Goal: Information Seeking & Learning: Check status

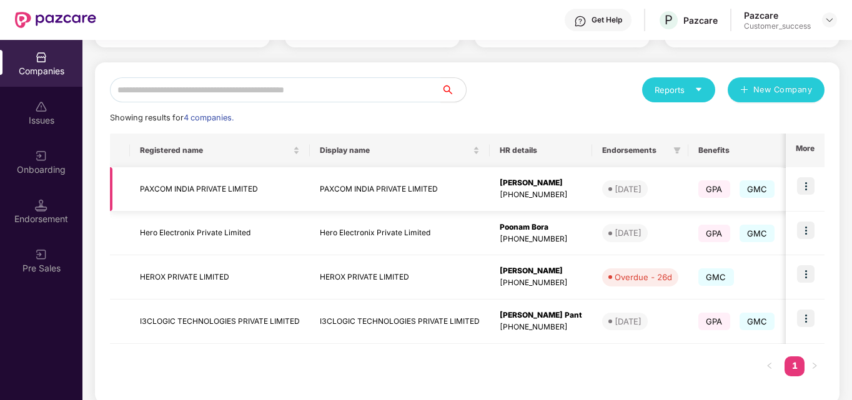
scroll to position [125, 0]
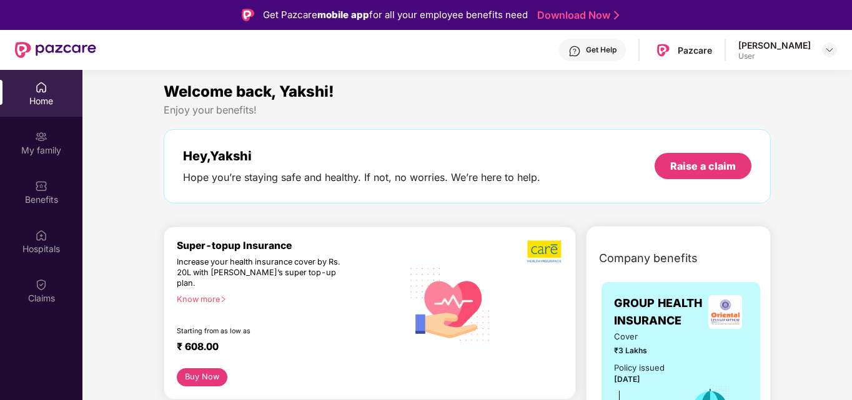
click at [415, 152] on div "Hey, Yakshi" at bounding box center [361, 156] width 357 height 15
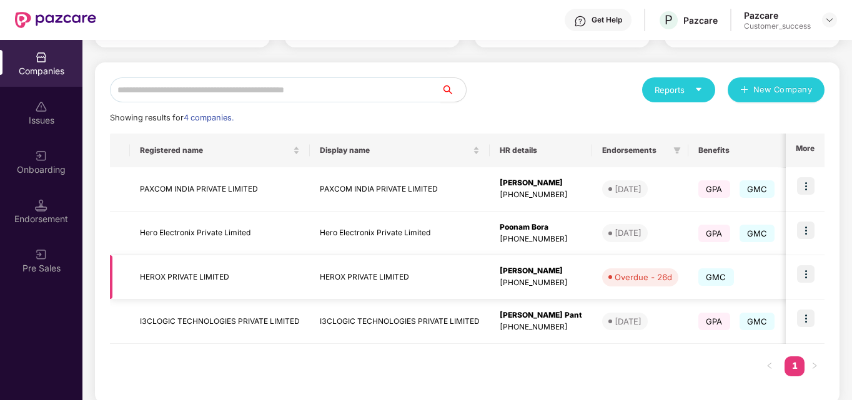
scroll to position [112, 0]
click at [809, 274] on img at bounding box center [805, 273] width 17 height 17
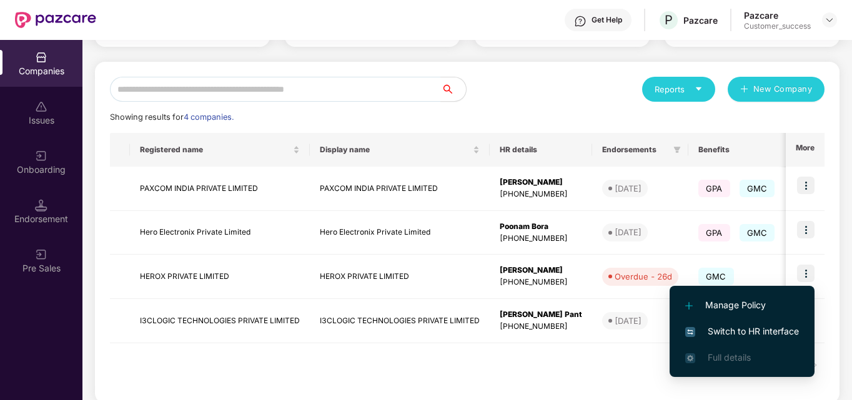
click at [731, 330] on span "Switch to HR interface" at bounding box center [742, 332] width 114 height 14
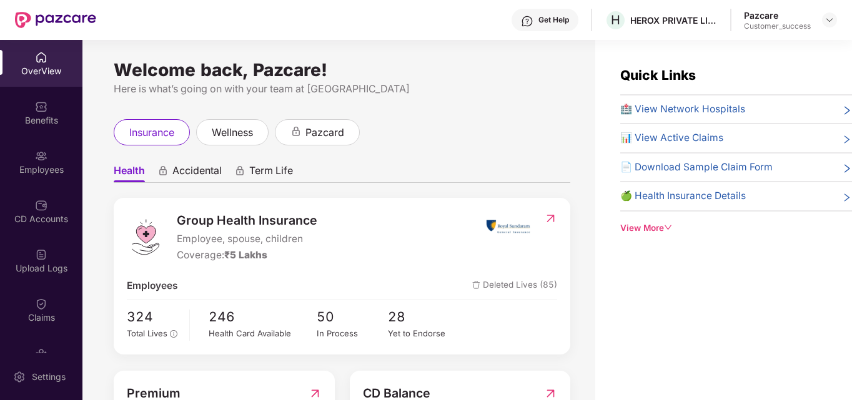
click at [41, 155] on img at bounding box center [41, 156] width 12 height 12
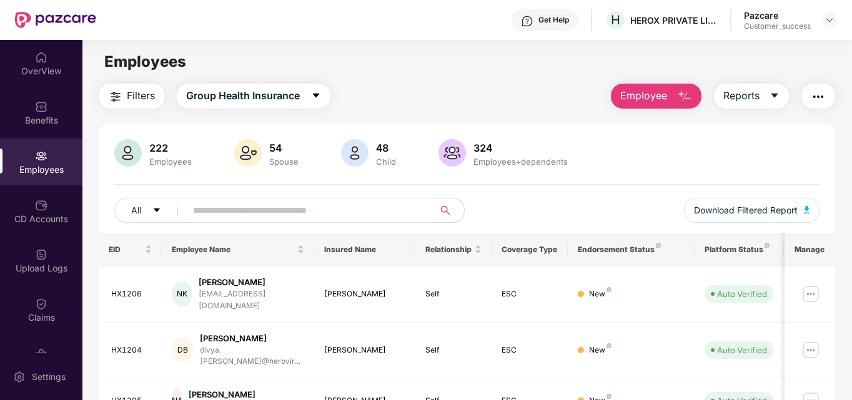
click at [283, 215] on input "text" at bounding box center [305, 210] width 224 height 19
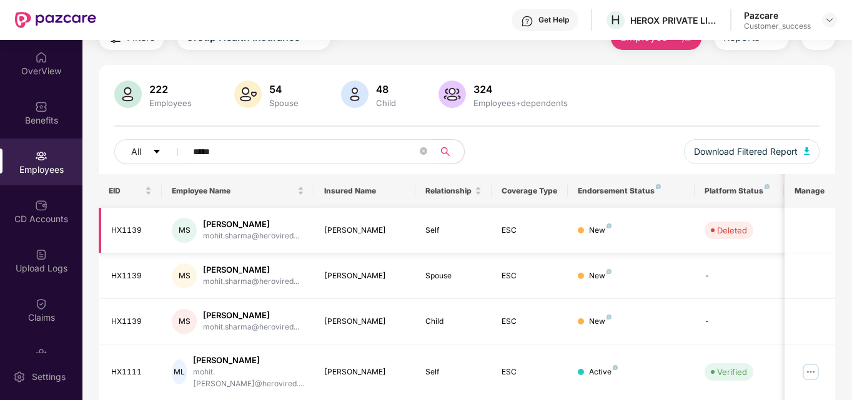
scroll to position [0, 0]
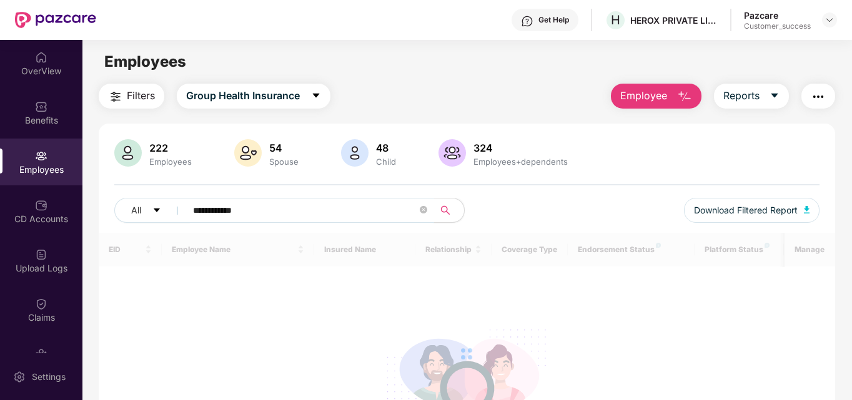
type input "**********"
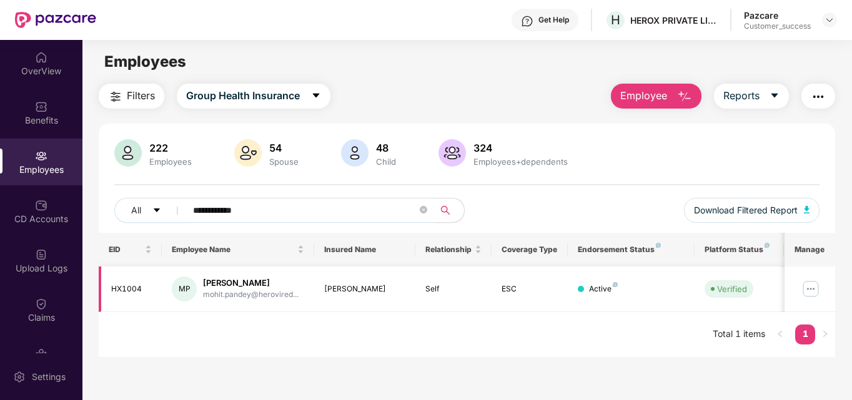
click at [810, 287] on img at bounding box center [810, 289] width 20 height 20
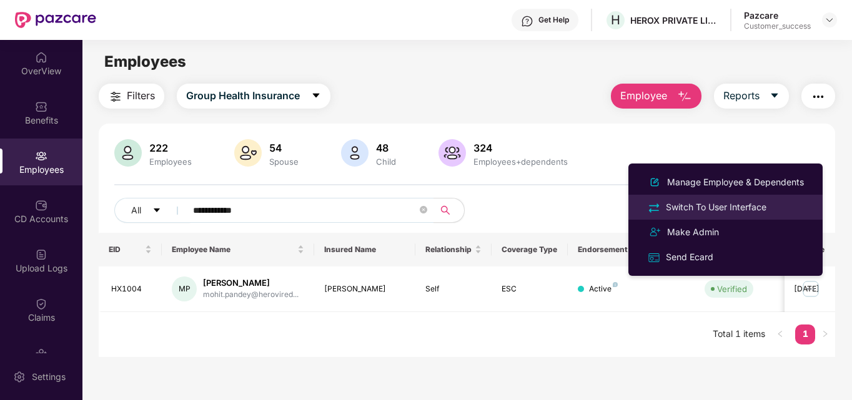
click at [732, 213] on div "Switch To User Interface" at bounding box center [716, 207] width 106 height 14
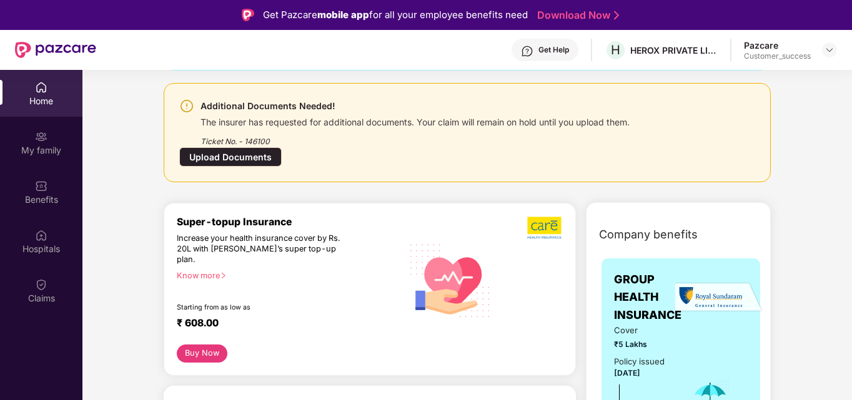
scroll to position [146, 0]
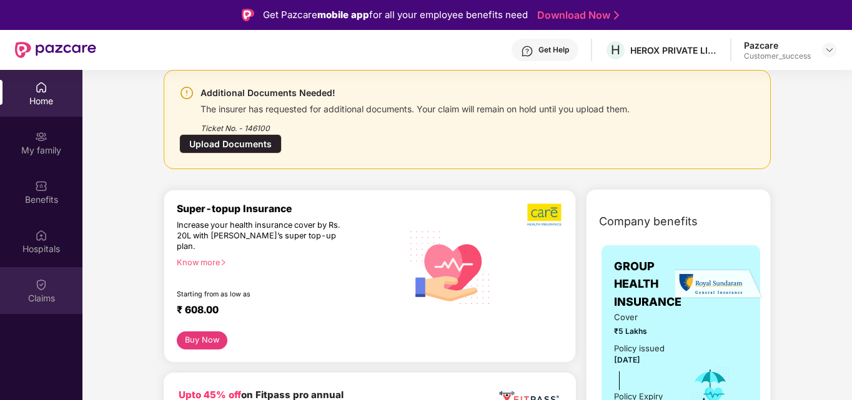
click at [35, 294] on div "Claims" at bounding box center [41, 298] width 82 height 12
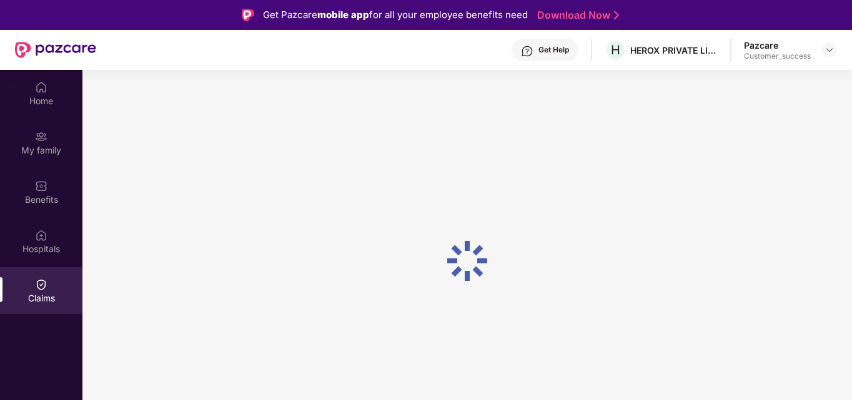
scroll to position [0, 0]
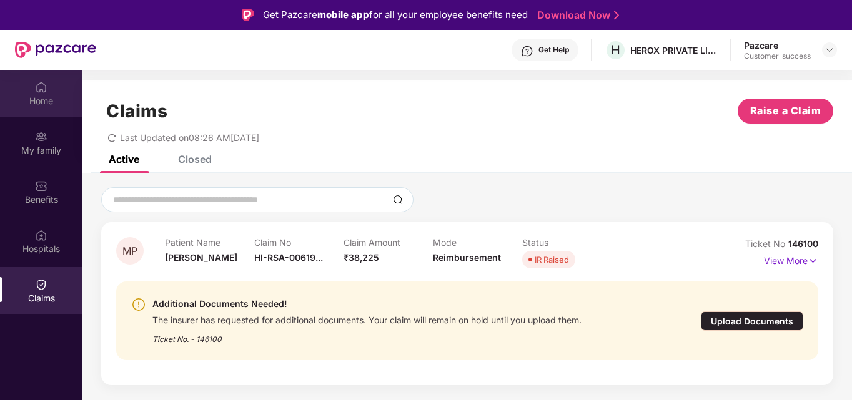
click at [62, 97] on div "Home" at bounding box center [41, 101] width 82 height 12
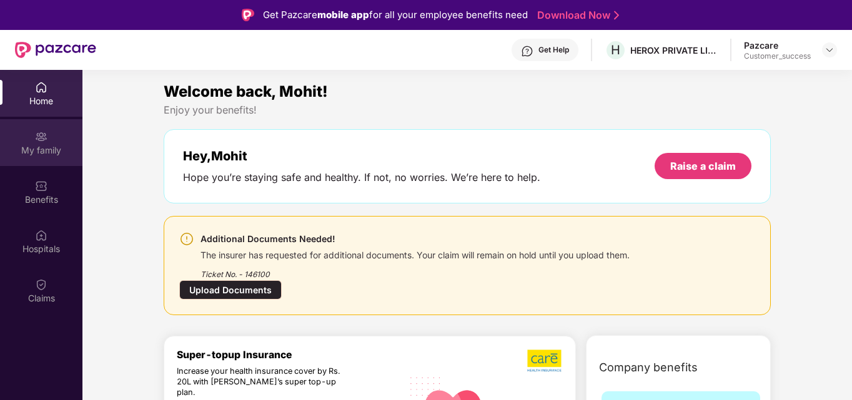
click at [64, 122] on div "My family" at bounding box center [41, 142] width 82 height 47
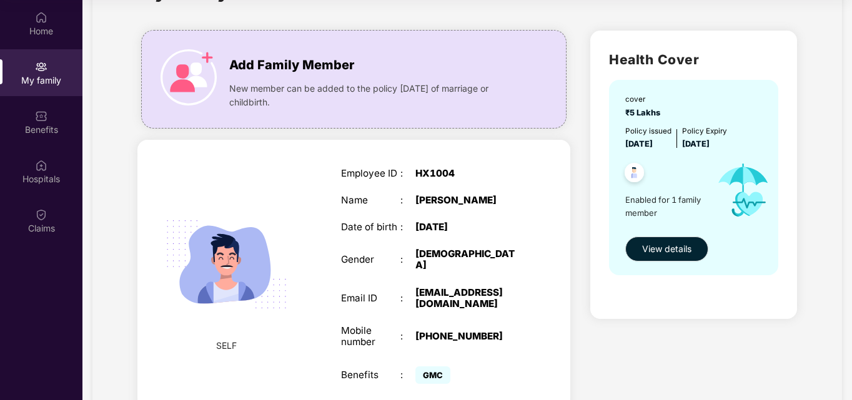
scroll to position [57, 0]
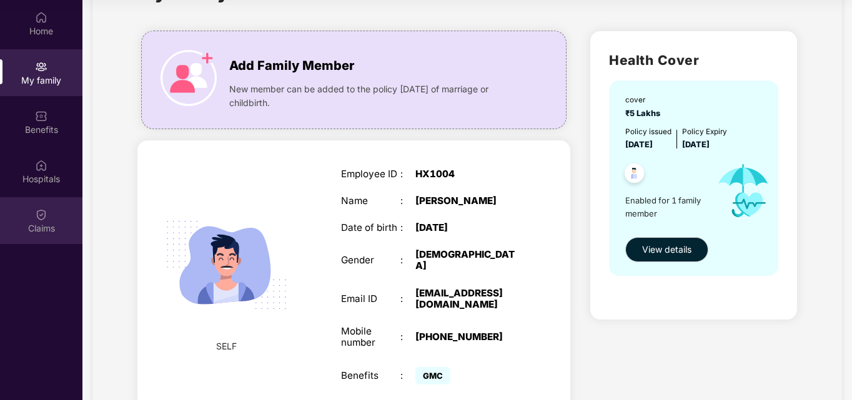
click at [44, 239] on div "Claims" at bounding box center [41, 220] width 82 height 47
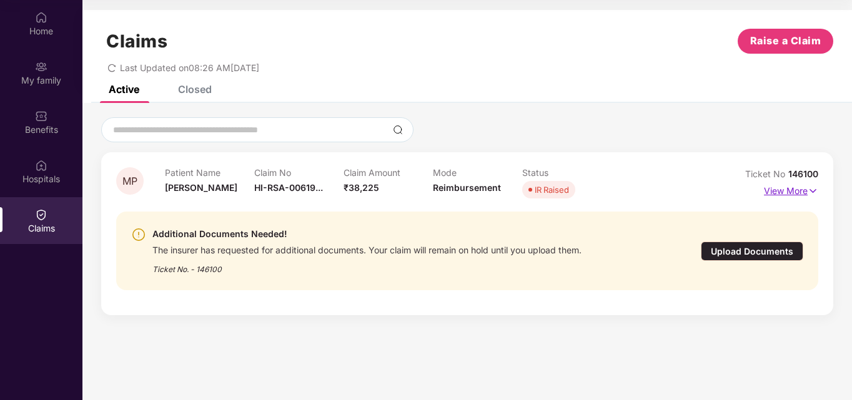
click at [788, 191] on p "View More" at bounding box center [791, 189] width 54 height 17
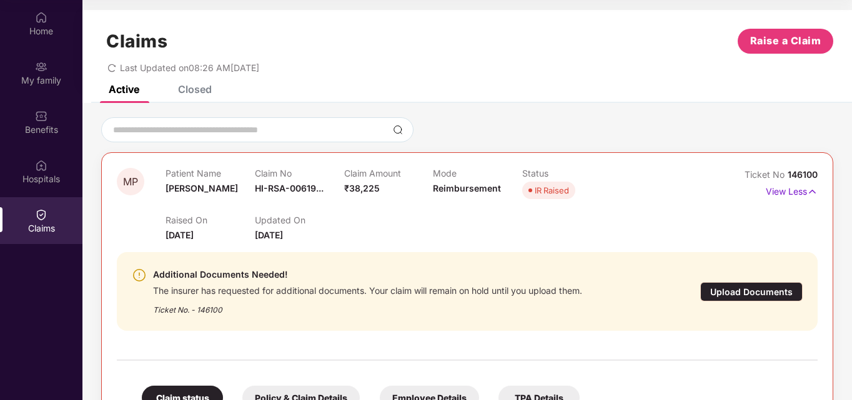
click at [800, 169] on div "Ticket No 146100" at bounding box center [780, 175] width 73 height 14
drag, startPoint x: 815, startPoint y: 173, endPoint x: 787, endPoint y: 175, distance: 28.8
click at [787, 175] on span "146100" at bounding box center [802, 174] width 30 height 11
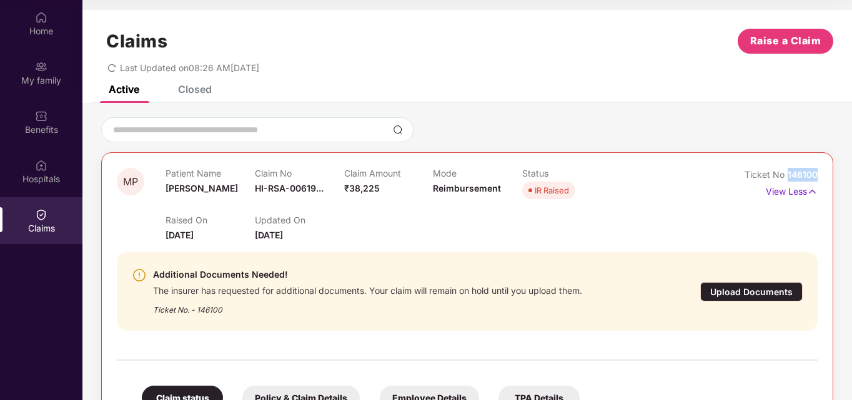
copy span "146100"
click at [480, 220] on div "Raised On 10 June 2025 Updated On 15 Sept 2025" at bounding box center [432, 222] width 535 height 40
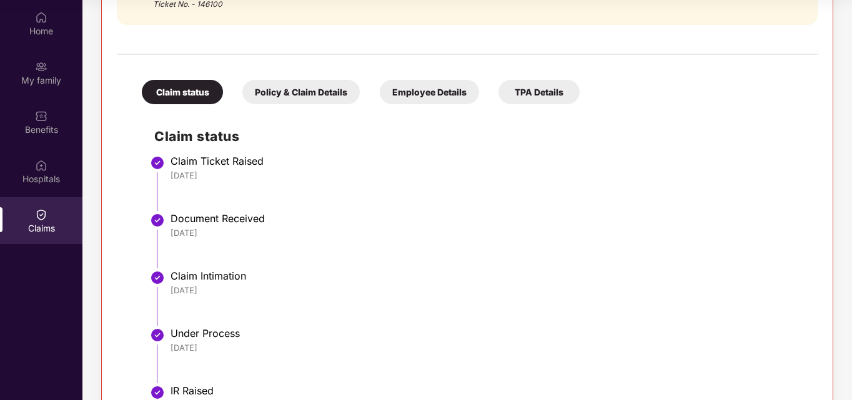
scroll to position [303, 0]
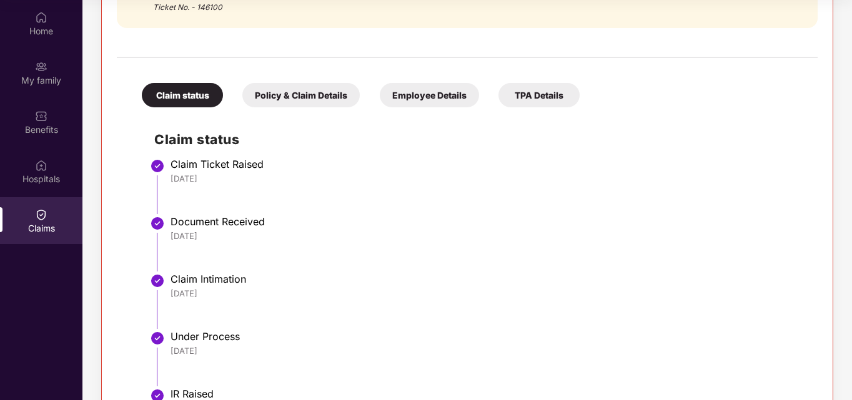
click at [308, 94] on div "Policy & Claim Details" at bounding box center [300, 95] width 117 height 24
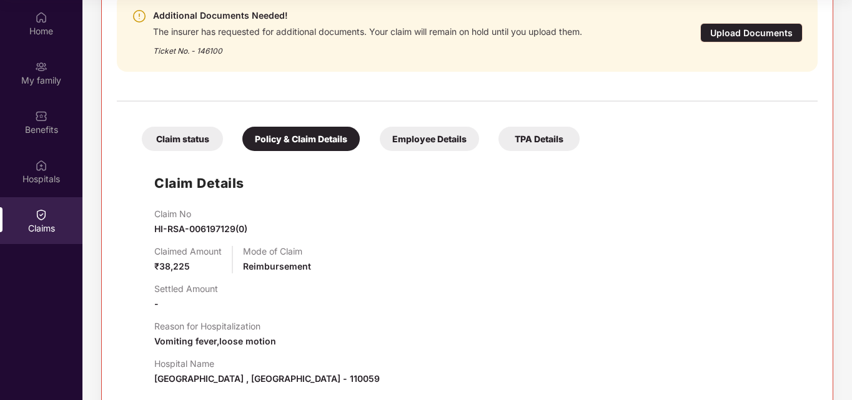
scroll to position [258, 0]
click at [416, 137] on div "Employee Details" at bounding box center [429, 139] width 99 height 24
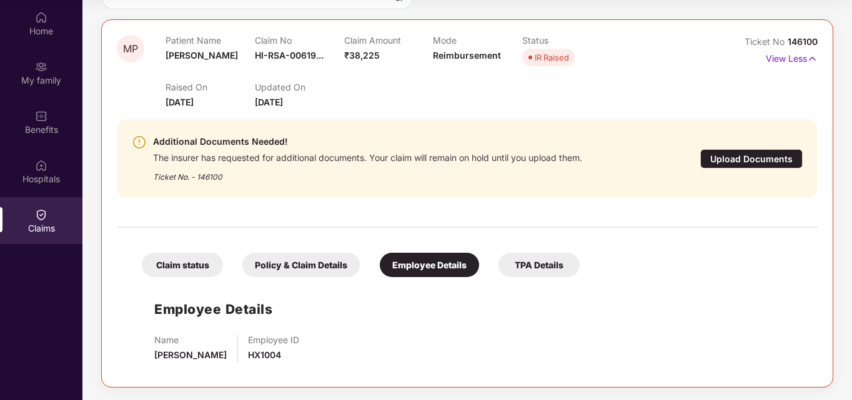
click at [538, 267] on div "TPA Details" at bounding box center [538, 265] width 81 height 24
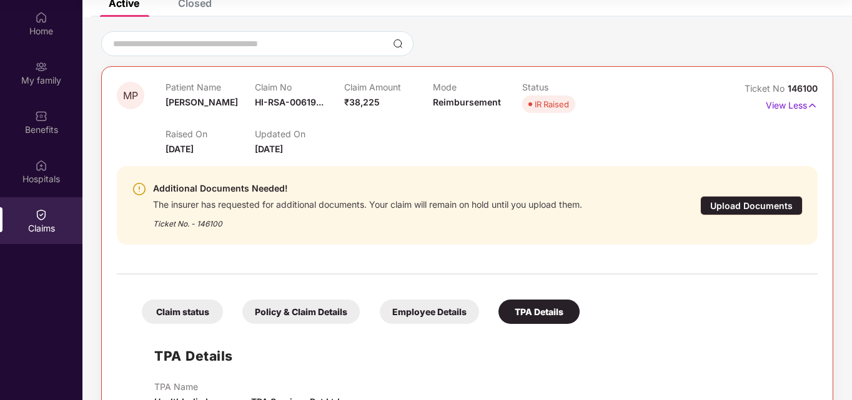
scroll to position [86, 0]
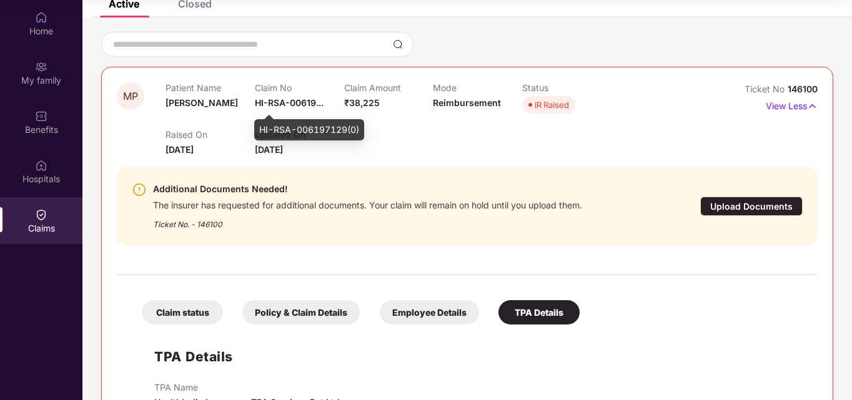
click at [260, 102] on span "HI-RSA-00619..." at bounding box center [289, 102] width 69 height 11
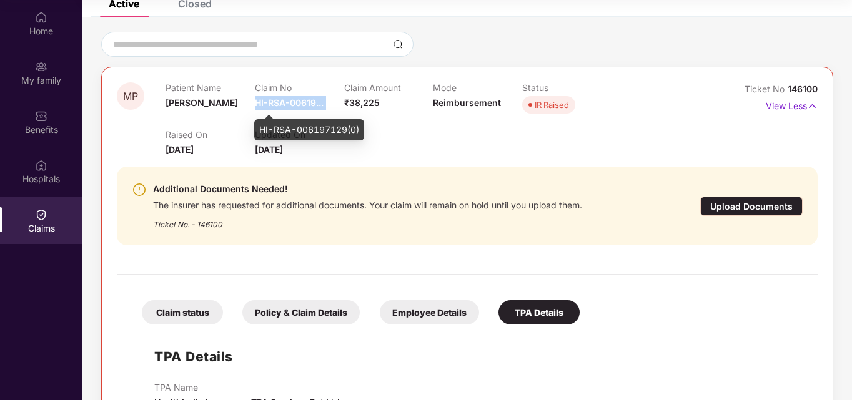
copy span "HI-RSA-00619..."
click at [297, 127] on div "HI-RSA-006197129(0)" at bounding box center [309, 129] width 110 height 21
copy div "HI-RSA-006197129(0)"
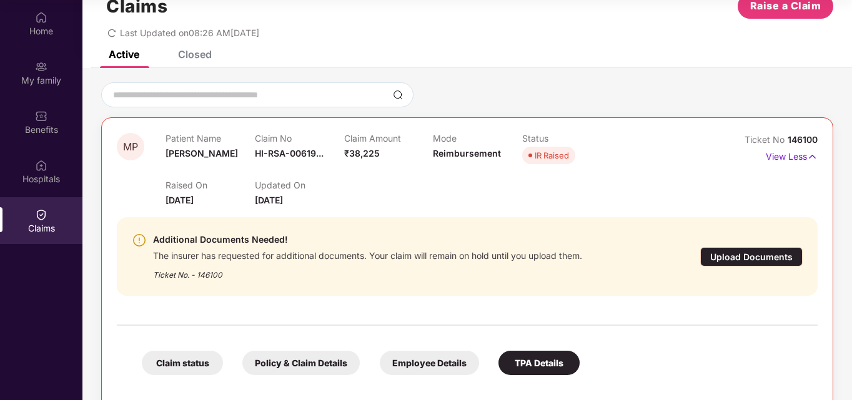
scroll to position [0, 0]
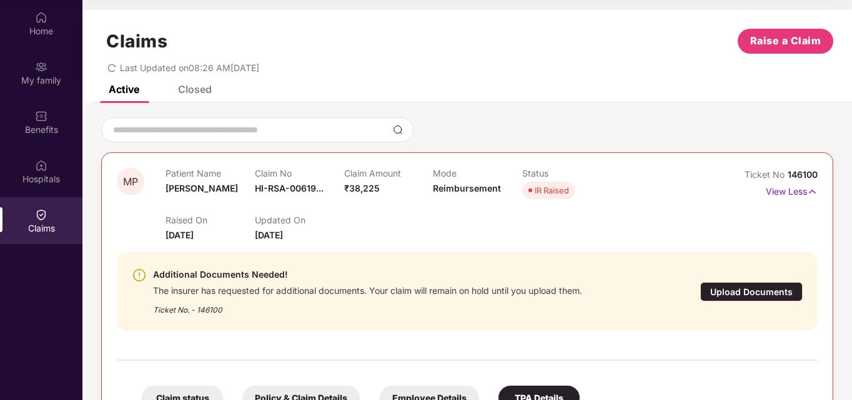
click at [192, 87] on div "Closed" at bounding box center [195, 89] width 34 height 12
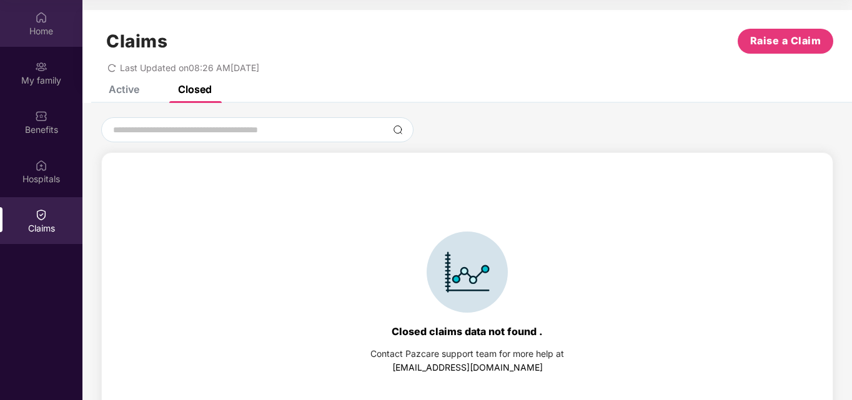
click at [34, 29] on div "Home" at bounding box center [41, 31] width 82 height 12
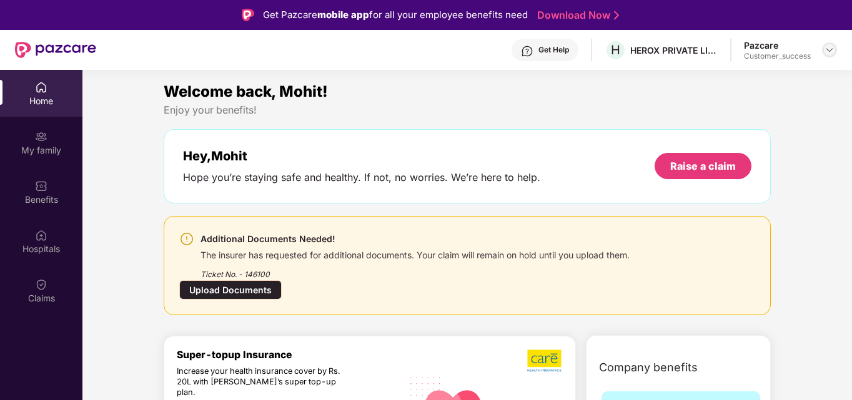
click at [827, 44] on div at bounding box center [829, 49] width 15 height 15
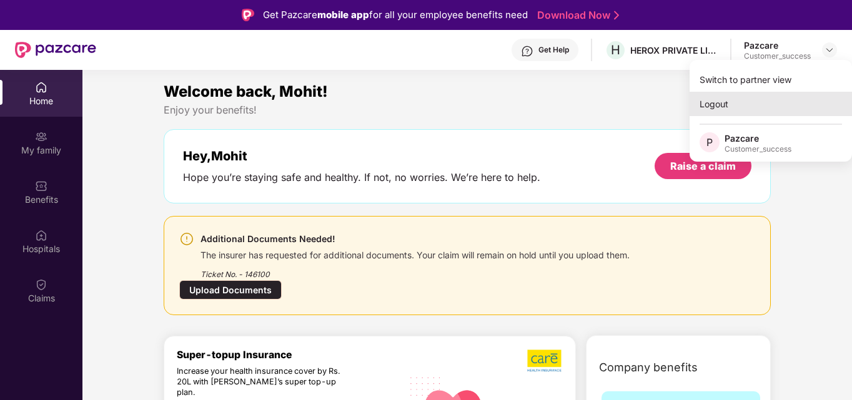
click at [755, 114] on div "Logout" at bounding box center [770, 104] width 162 height 24
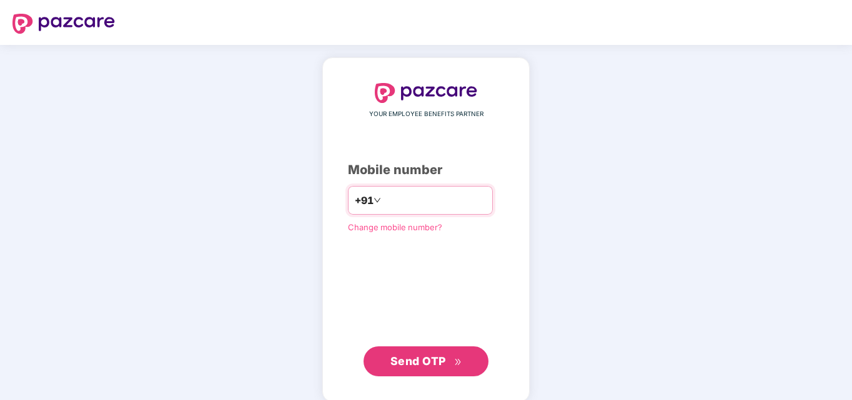
type input "**********"
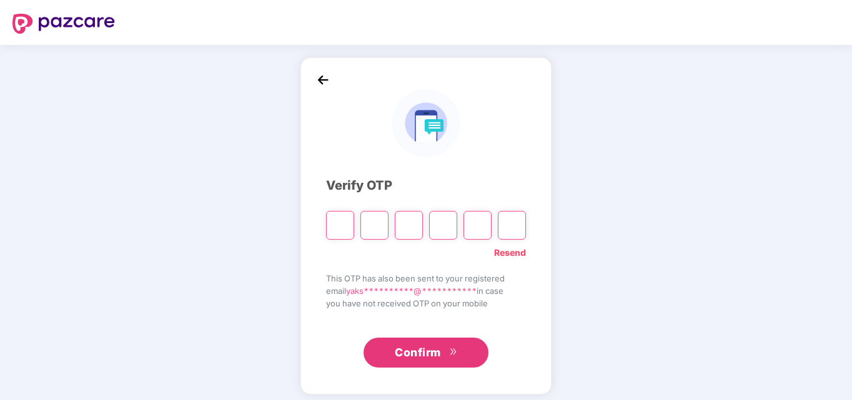
type input "*"
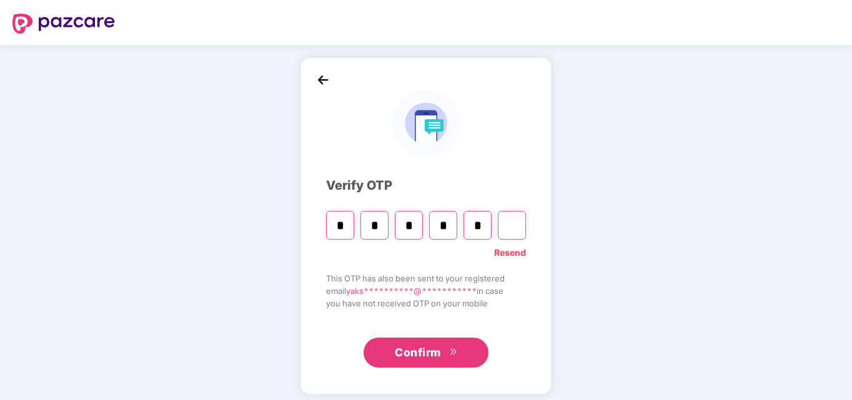
type input "*"
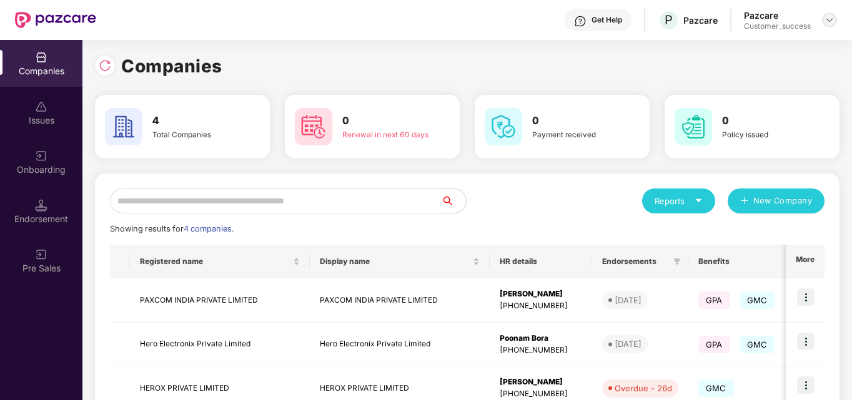
click at [834, 17] on div at bounding box center [829, 19] width 15 height 15
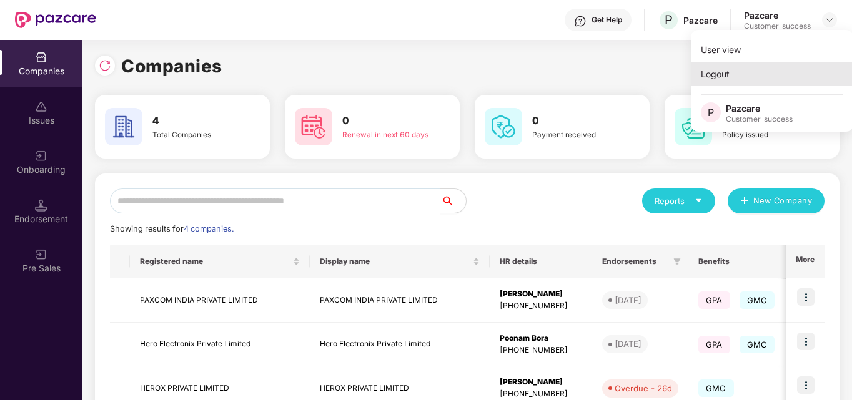
click at [724, 74] on div "Logout" at bounding box center [771, 74] width 162 height 24
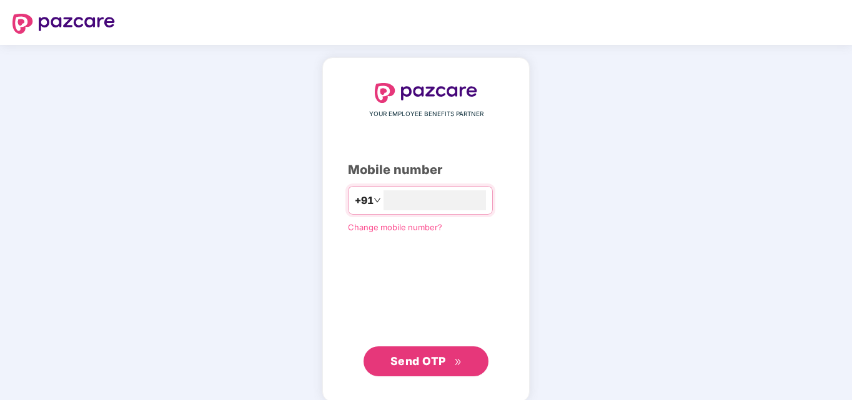
type input "**********"
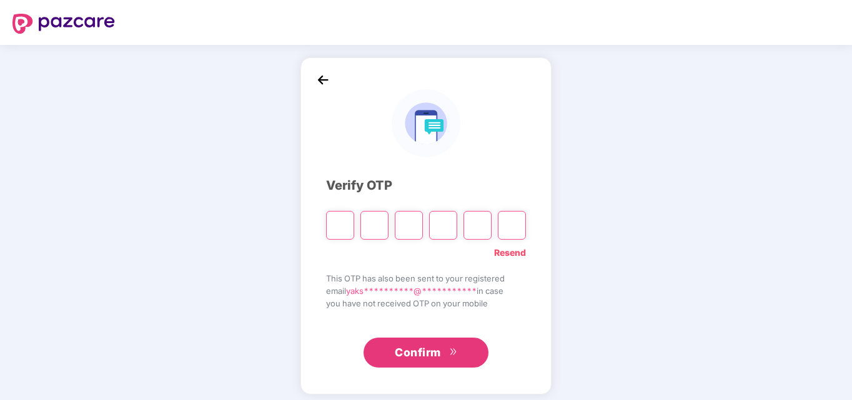
type input "*"
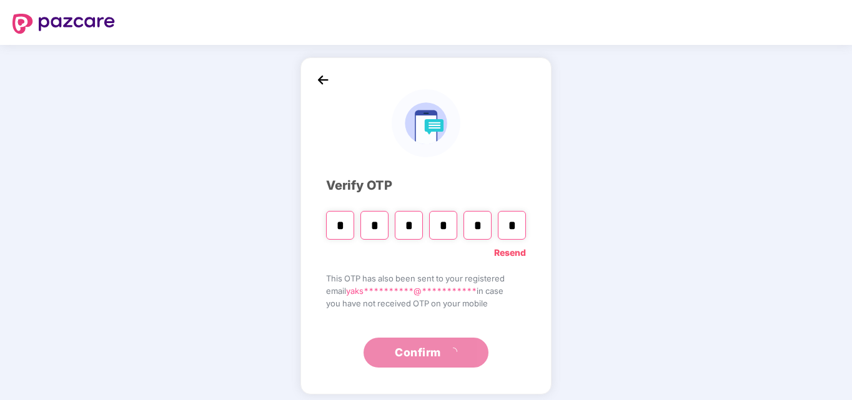
type input "*"
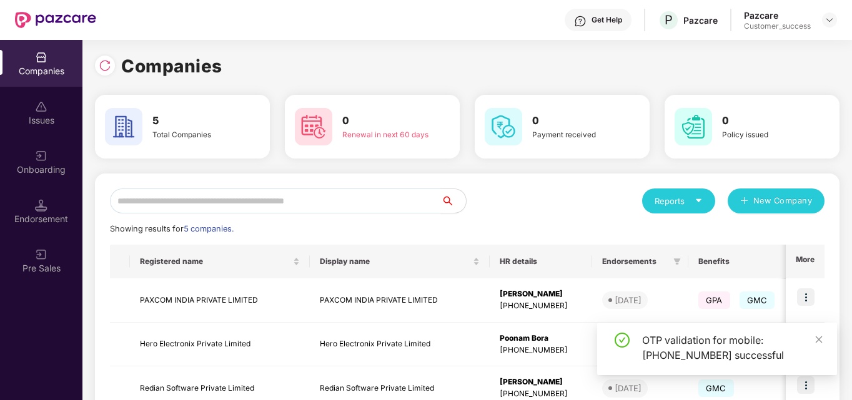
scroll to position [169, 0]
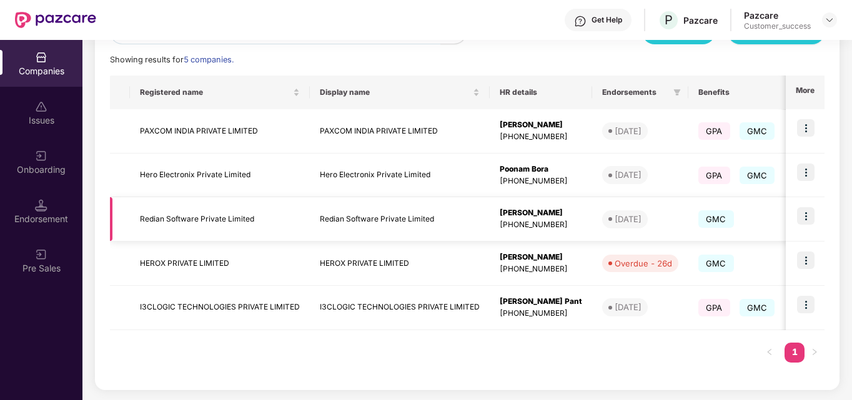
click at [808, 218] on img at bounding box center [805, 215] width 17 height 17
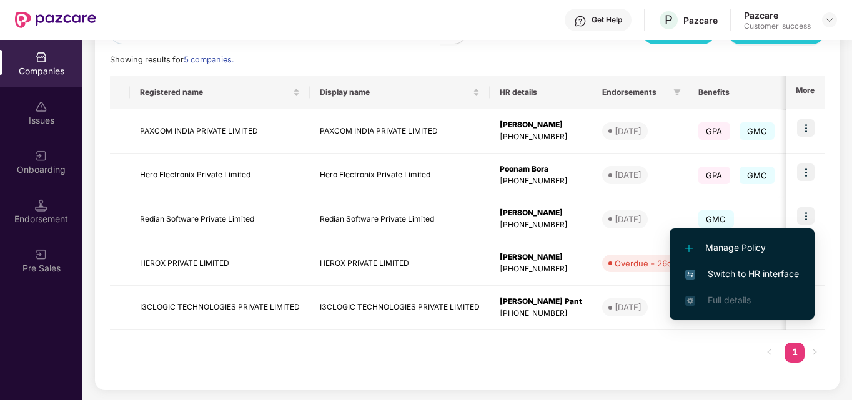
click at [745, 272] on span "Switch to HR interface" at bounding box center [742, 274] width 114 height 14
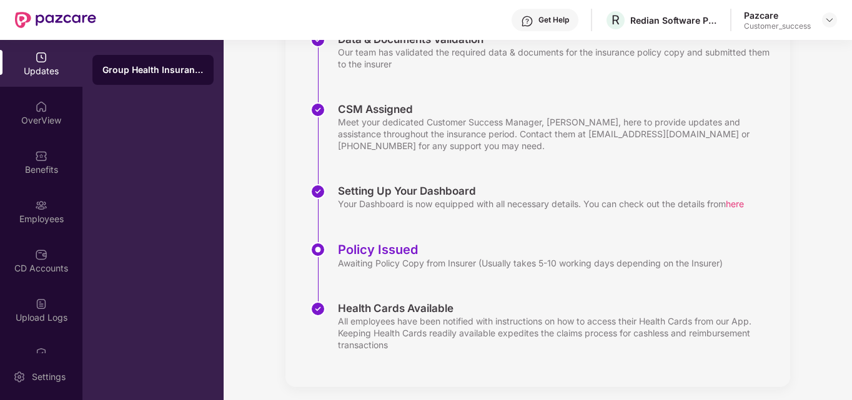
scroll to position [287, 0]
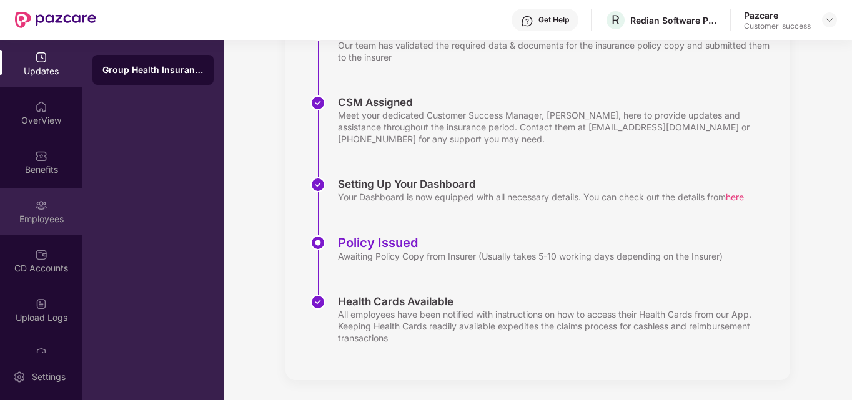
click at [56, 217] on div "Employees" at bounding box center [41, 219] width 82 height 12
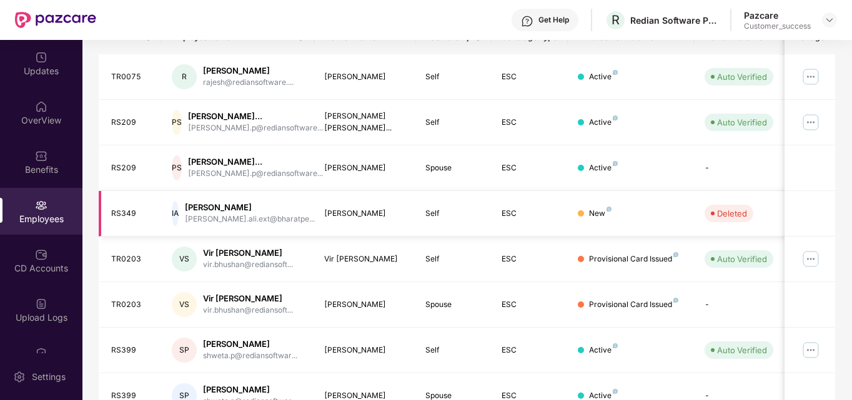
scroll to position [212, 0]
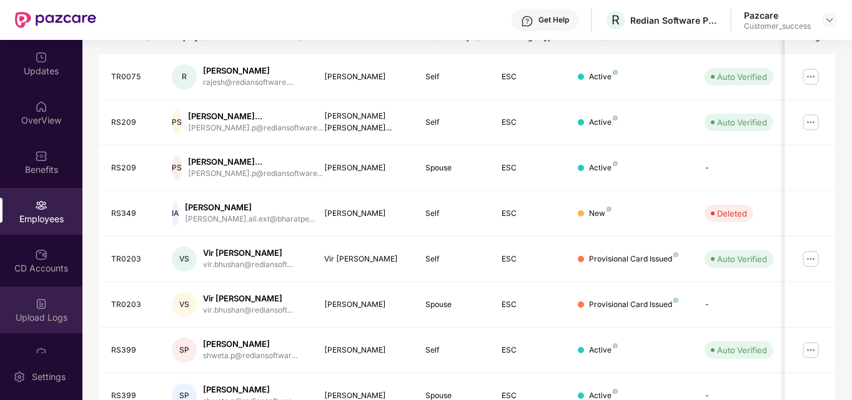
click at [36, 325] on div "Upload Logs" at bounding box center [41, 310] width 82 height 47
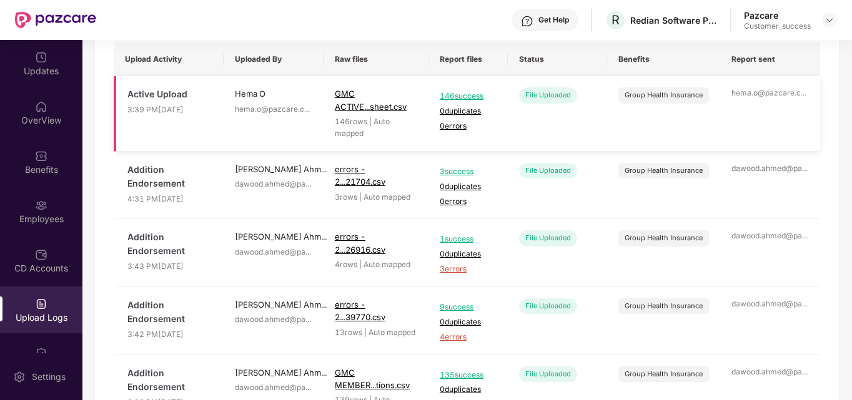
scroll to position [101, 0]
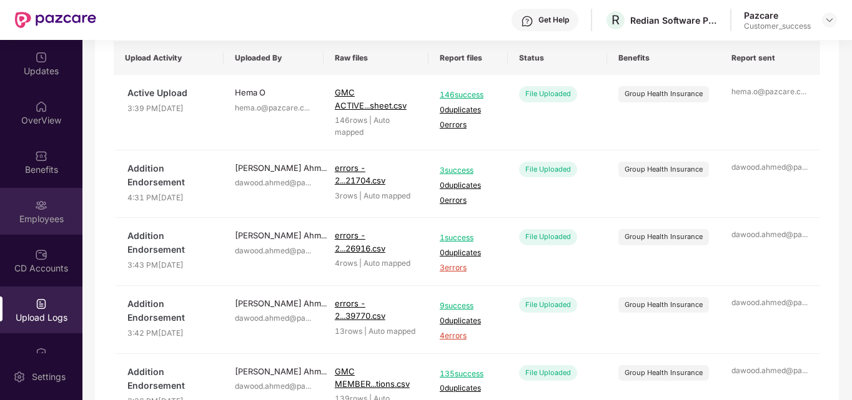
click at [32, 205] on div "Employees" at bounding box center [41, 211] width 82 height 47
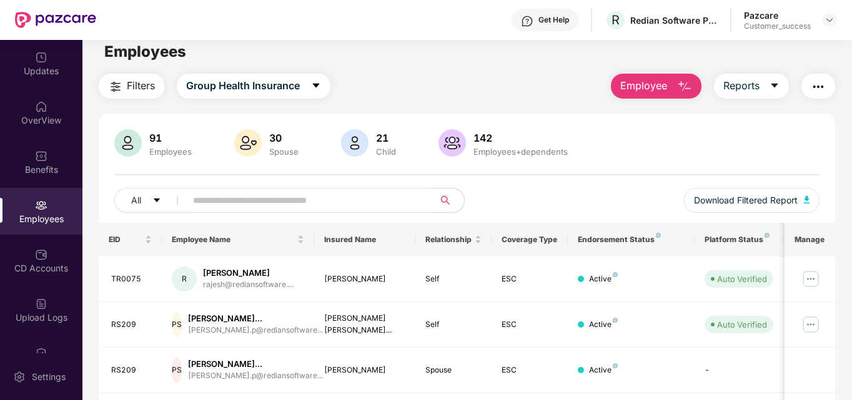
scroll to position [11, 0]
click at [776, 84] on icon "caret-down" at bounding box center [774, 84] width 7 height 4
click at [589, 144] on div "91 Employees 30 Spouse 21 Child 142 Employees+dependents" at bounding box center [466, 143] width 705 height 30
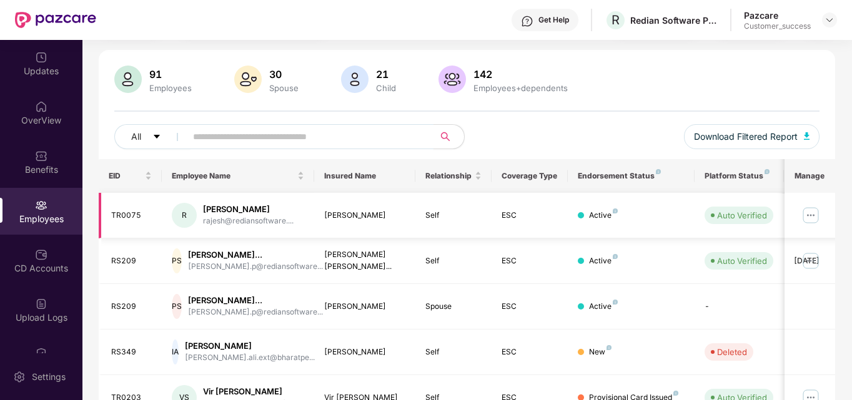
scroll to position [75, 0]
click at [806, 132] on img "button" at bounding box center [806, 134] width 6 height 7
click at [506, 396] on td "ESC" at bounding box center [529, 397] width 76 height 46
click at [149, 135] on button "All" at bounding box center [152, 135] width 76 height 25
click at [343, 137] on input "text" at bounding box center [305, 135] width 224 height 19
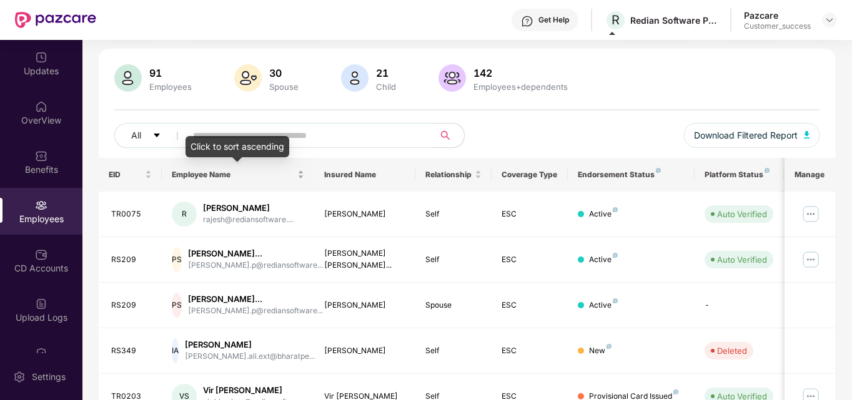
click at [300, 174] on div "Employee Name" at bounding box center [238, 175] width 132 height 12
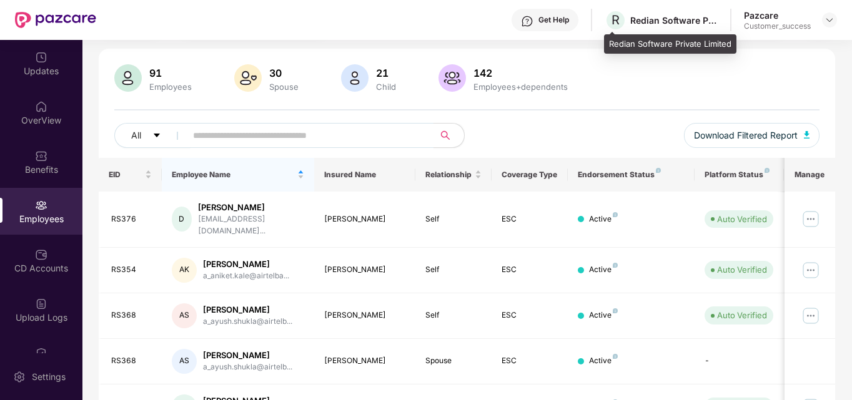
click at [630, 42] on div "Redian Software Private Limited" at bounding box center [670, 44] width 132 height 20
copy div "Redian Software Private Limited"
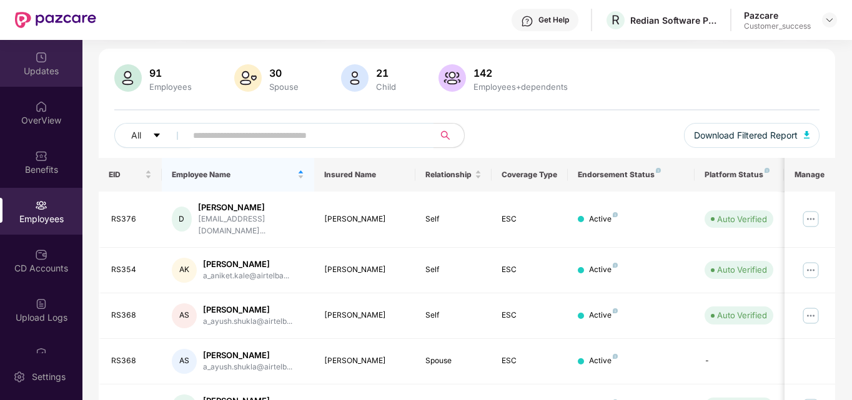
click at [35, 61] on img at bounding box center [41, 57] width 12 height 12
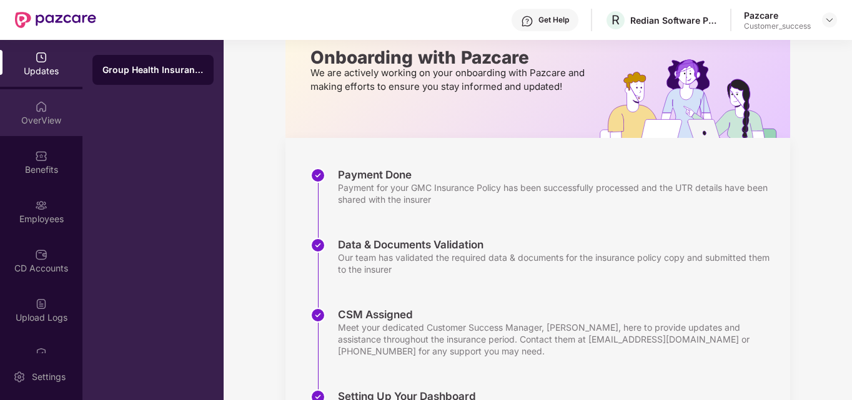
click at [27, 119] on div "OverView" at bounding box center [41, 120] width 82 height 12
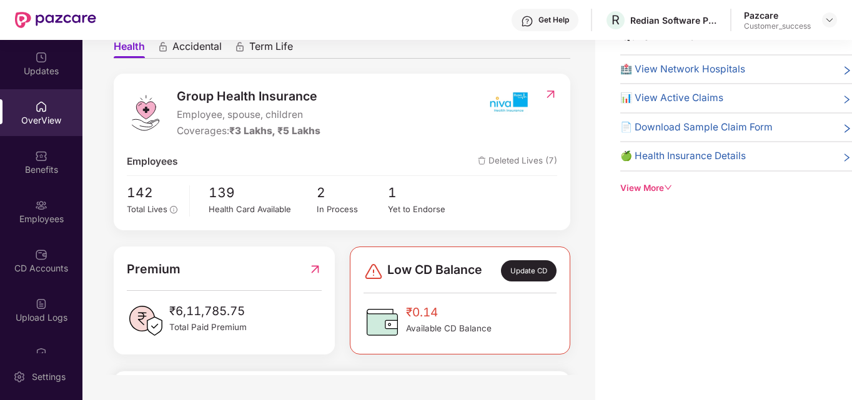
scroll to position [85, 0]
click at [842, 155] on icon "right" at bounding box center [847, 158] width 10 height 10
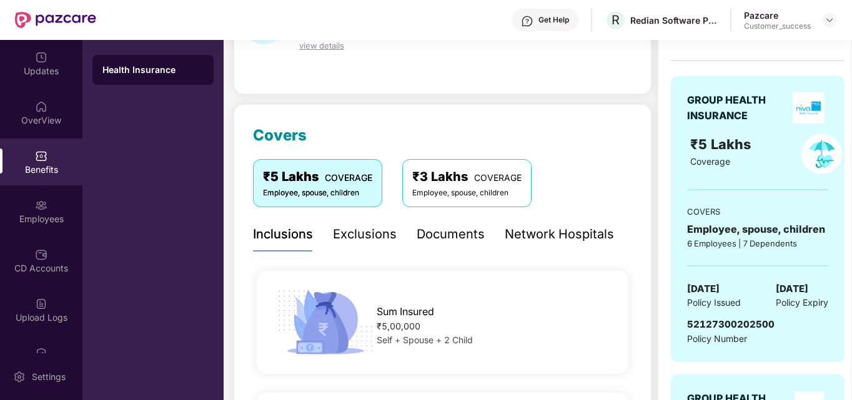
scroll to position [97, 0]
click at [454, 196] on div "Employee, spouse, children" at bounding box center [466, 194] width 109 height 12
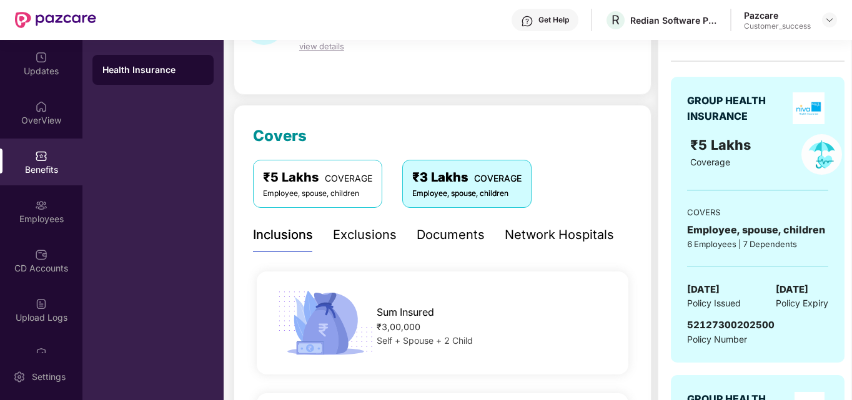
click at [318, 184] on div "₹5 Lakhs COVERAGE" at bounding box center [317, 177] width 109 height 19
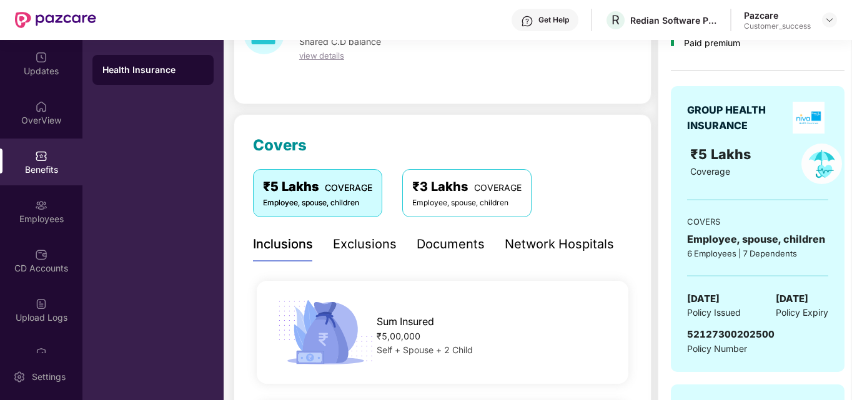
scroll to position [87, 0]
click at [456, 196] on div "₹3 Lakhs COVERAGE" at bounding box center [466, 187] width 109 height 19
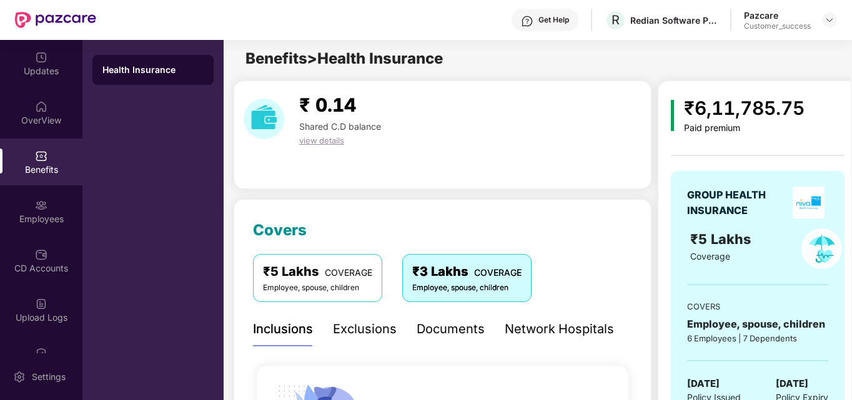
scroll to position [0, 0]
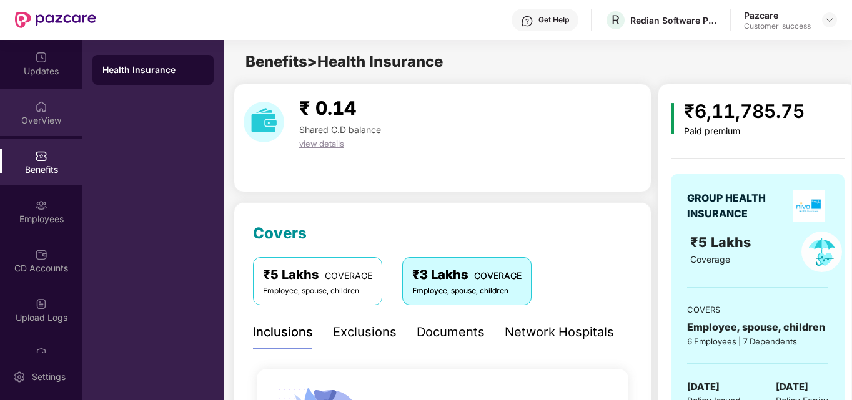
click at [44, 109] on img at bounding box center [41, 107] width 12 height 12
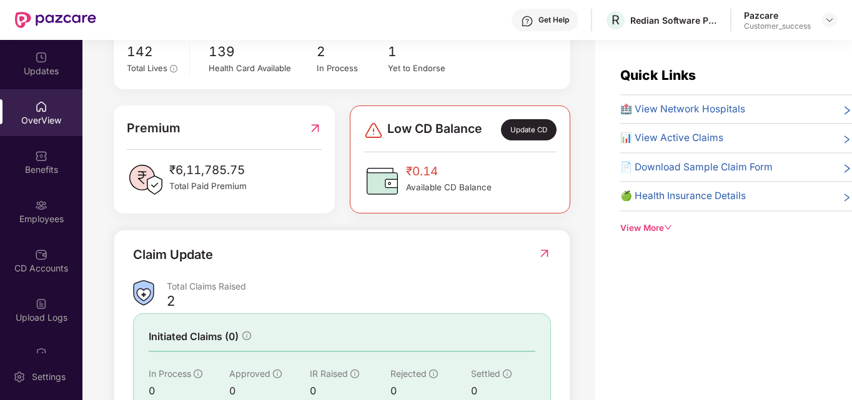
scroll to position [365, 0]
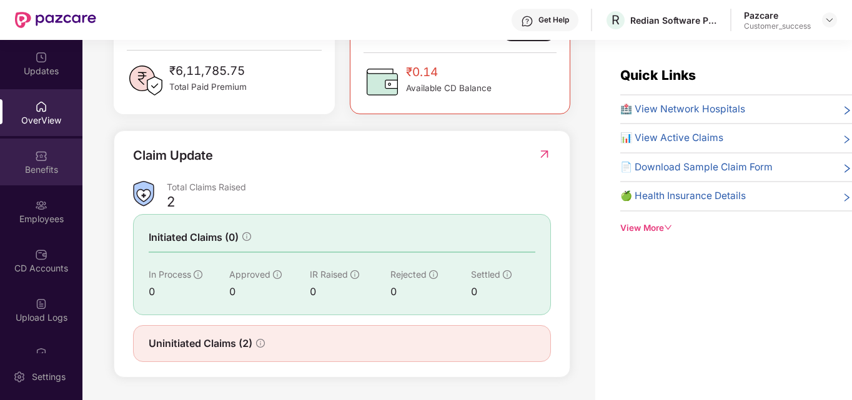
click at [35, 173] on div "Benefits" at bounding box center [41, 170] width 82 height 12
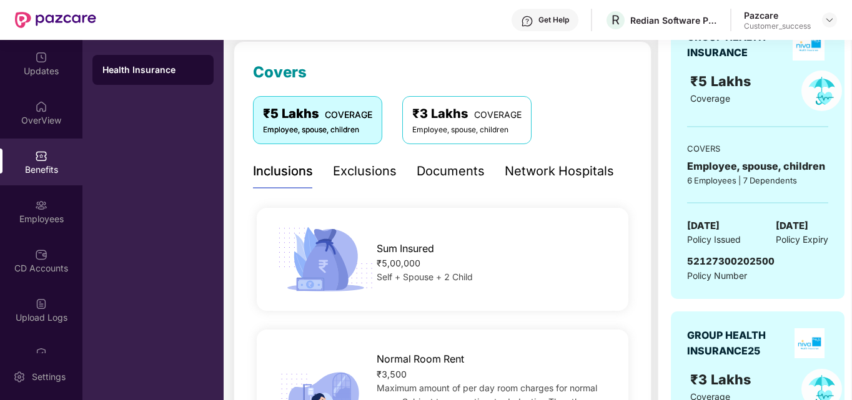
scroll to position [161, 0]
drag, startPoint x: 686, startPoint y: 226, endPoint x: 755, endPoint y: 229, distance: 68.7
click at [755, 229] on div "GROUP HEALTH INSURANCE ₹5 Lakhs Coverage COVERS Employee, spouse, children 6 Em…" at bounding box center [757, 156] width 174 height 286
click at [755, 229] on div "21 July 2025 Policy Issued 20 July 2026 Policy Expiry" at bounding box center [757, 233] width 141 height 29
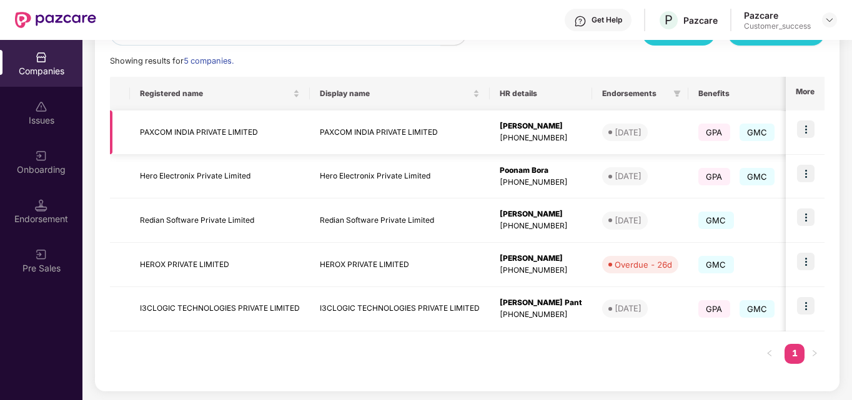
scroll to position [169, 0]
click at [805, 260] on img at bounding box center [805, 260] width 17 height 17
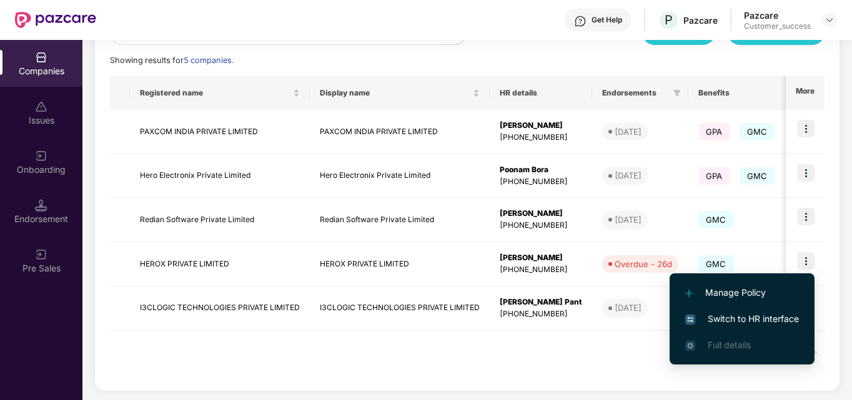
click at [757, 317] on span "Switch to HR interface" at bounding box center [742, 319] width 114 height 14
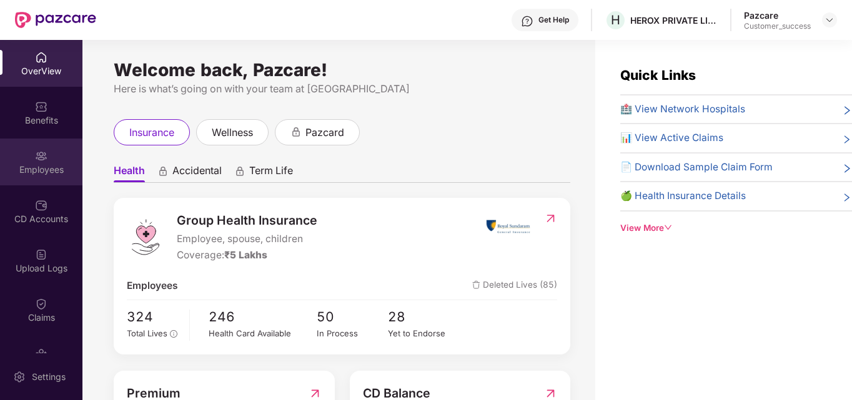
click at [39, 170] on div "Employees" at bounding box center [41, 170] width 82 height 12
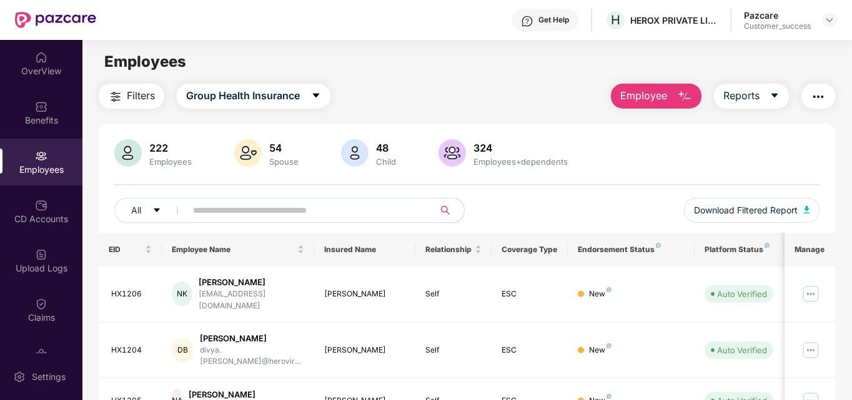
click at [245, 218] on input "text" at bounding box center [305, 210] width 224 height 19
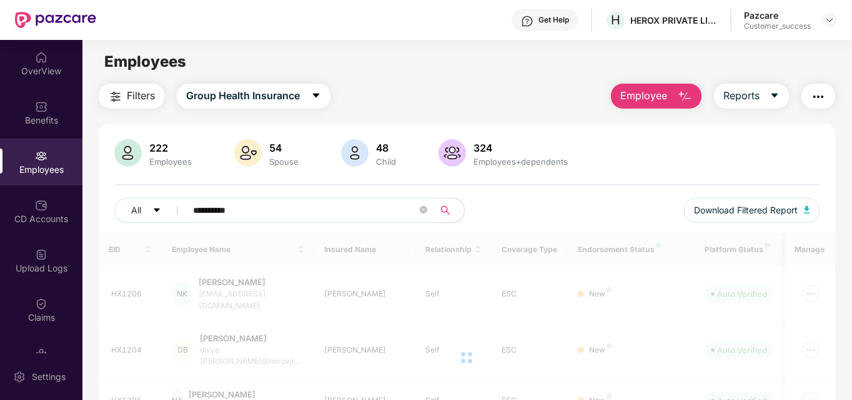
type input "**********"
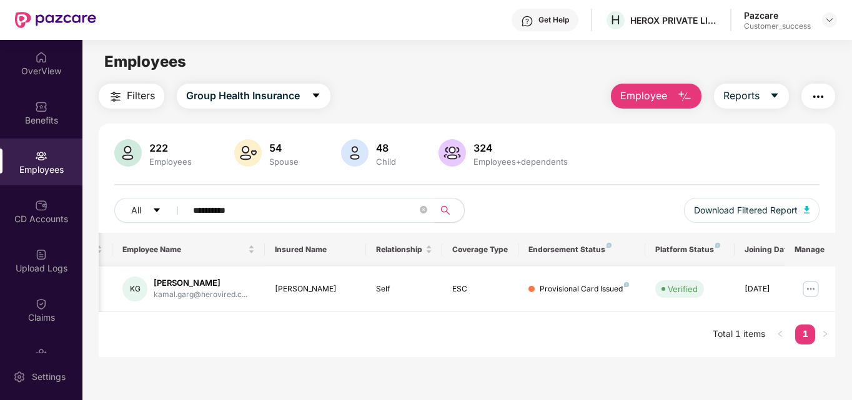
scroll to position [0, 74]
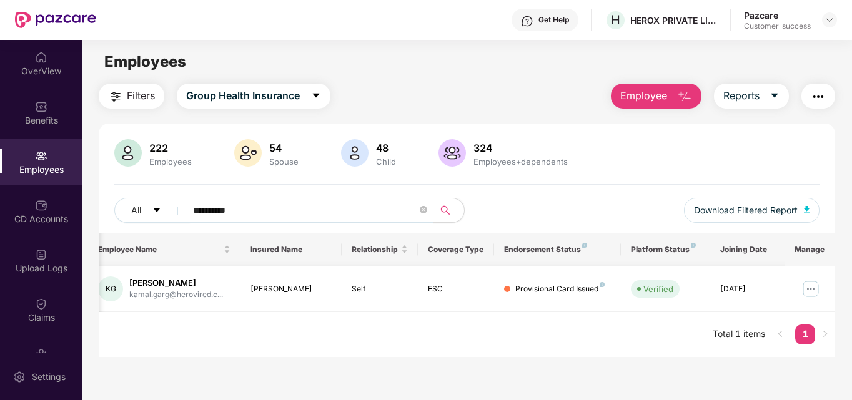
click at [807, 294] on img at bounding box center [810, 289] width 20 height 20
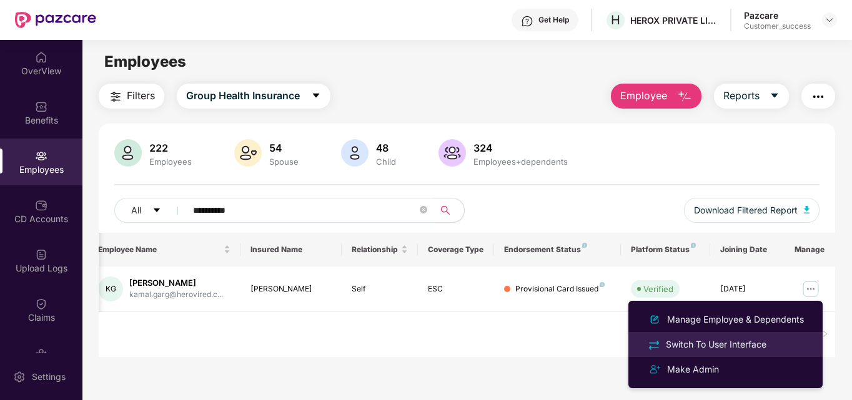
click at [728, 344] on div "Switch To User Interface" at bounding box center [716, 345] width 106 height 14
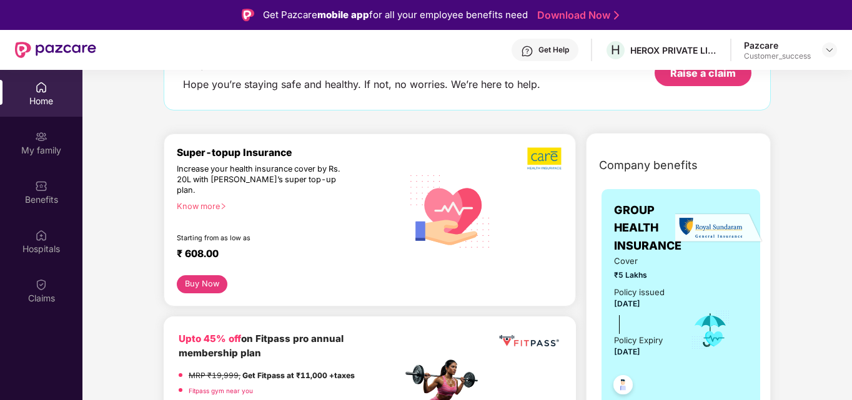
scroll to position [0, 0]
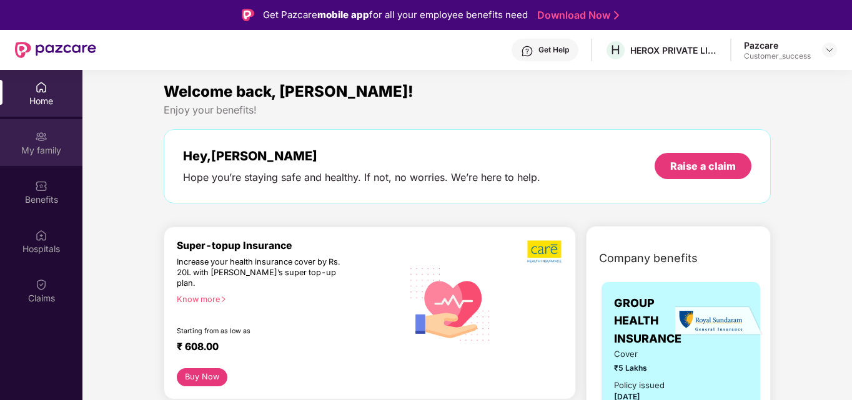
click at [47, 147] on div "My family" at bounding box center [41, 150] width 82 height 12
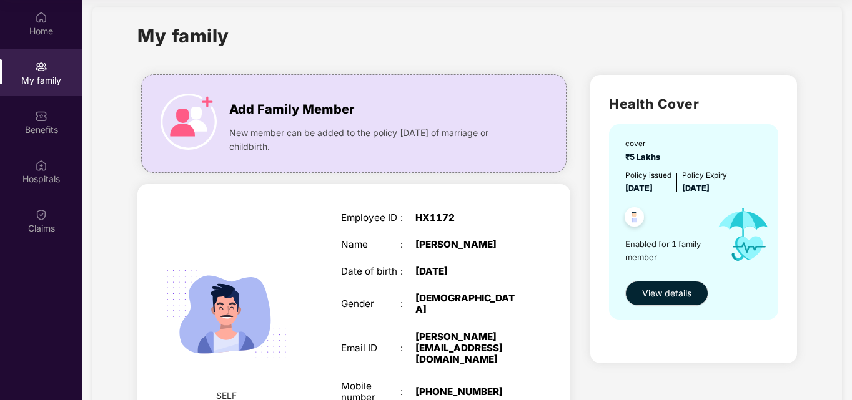
scroll to position [12, 0]
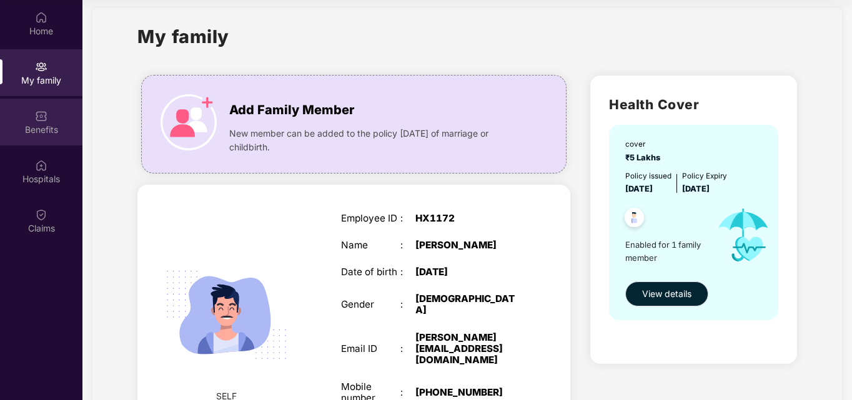
click at [62, 133] on div "Benefits" at bounding box center [41, 130] width 82 height 12
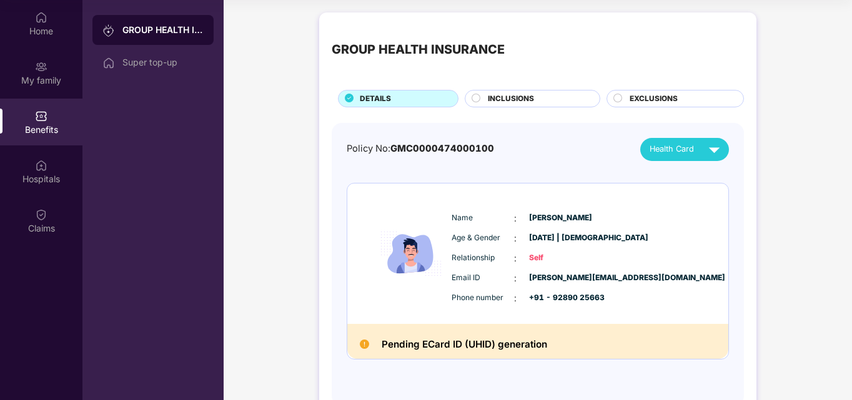
scroll to position [37, 0]
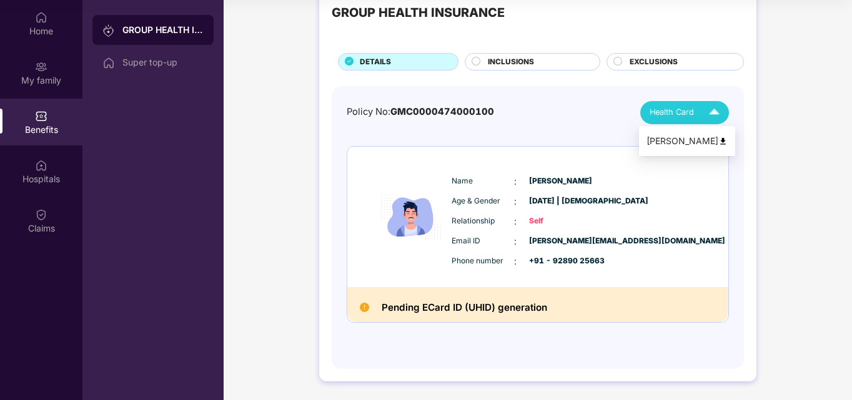
click at [709, 111] on img at bounding box center [714, 113] width 22 height 22
click at [718, 139] on img at bounding box center [722, 141] width 9 height 9
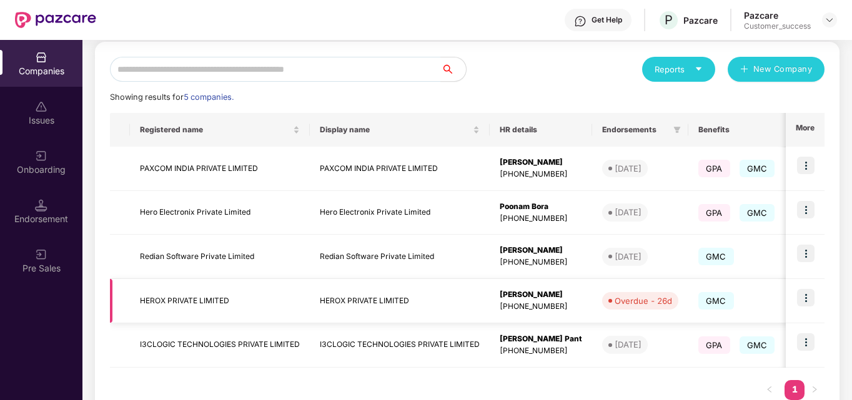
scroll to position [162, 0]
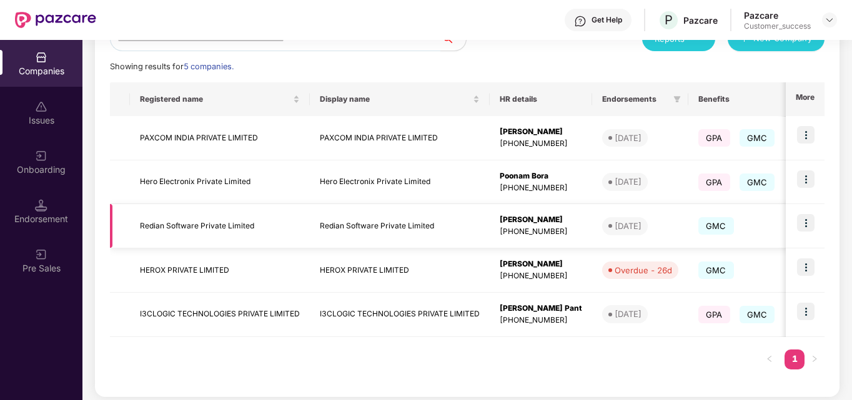
click at [800, 229] on img at bounding box center [805, 222] width 17 height 17
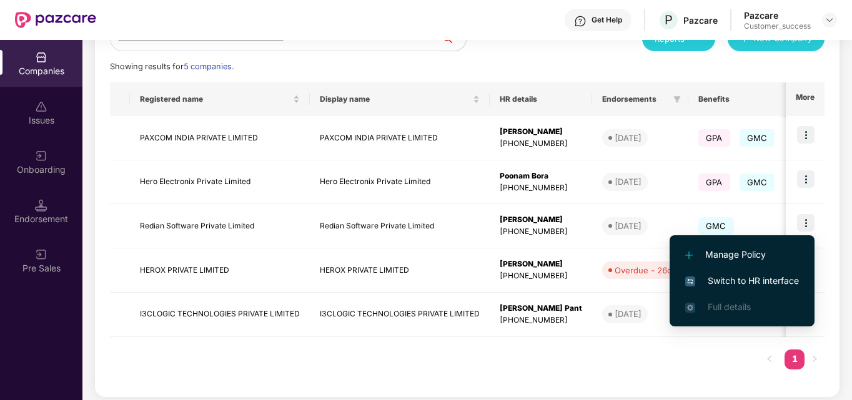
click at [744, 277] on span "Switch to HR interface" at bounding box center [742, 281] width 114 height 14
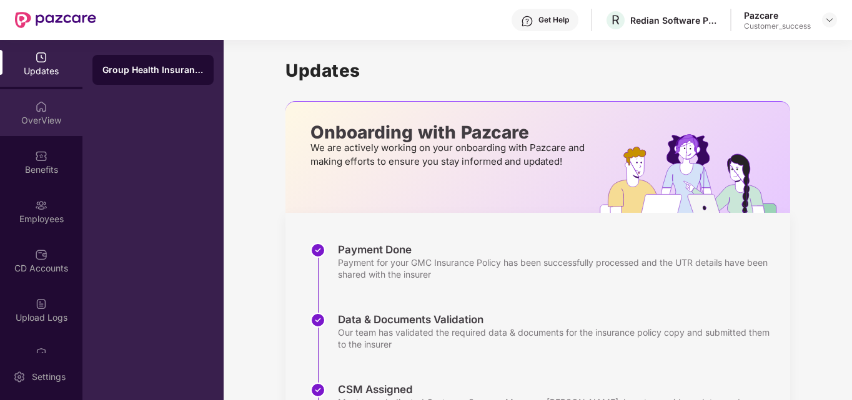
click at [47, 115] on div "OverView" at bounding box center [41, 120] width 82 height 12
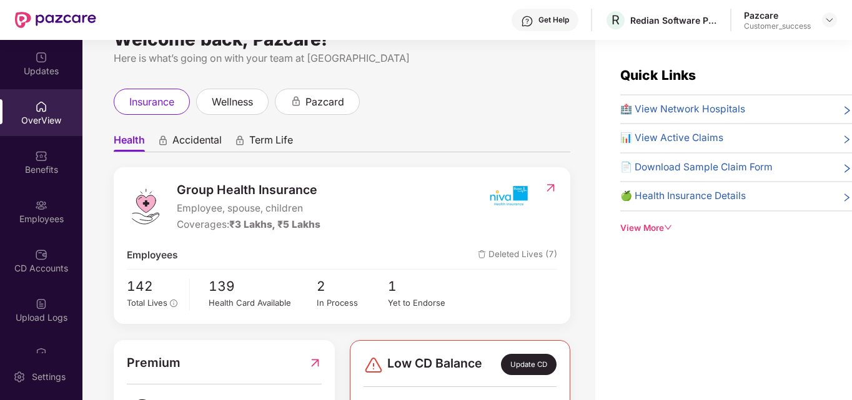
scroll to position [0, 0]
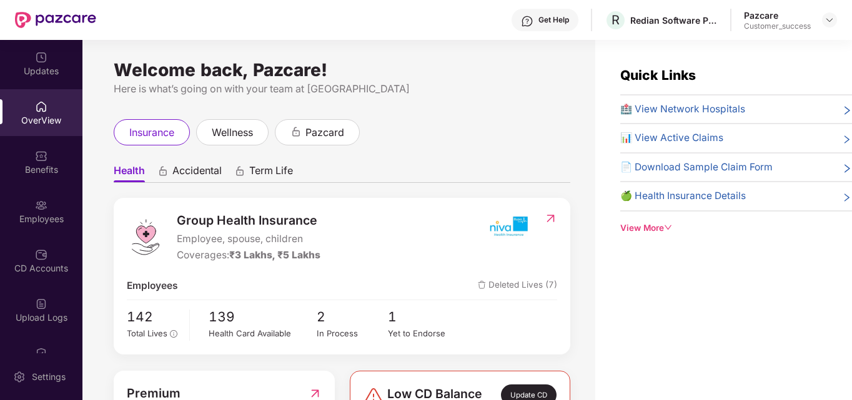
click at [509, 225] on img at bounding box center [507, 226] width 47 height 31
click at [548, 216] on img at bounding box center [550, 218] width 13 height 12
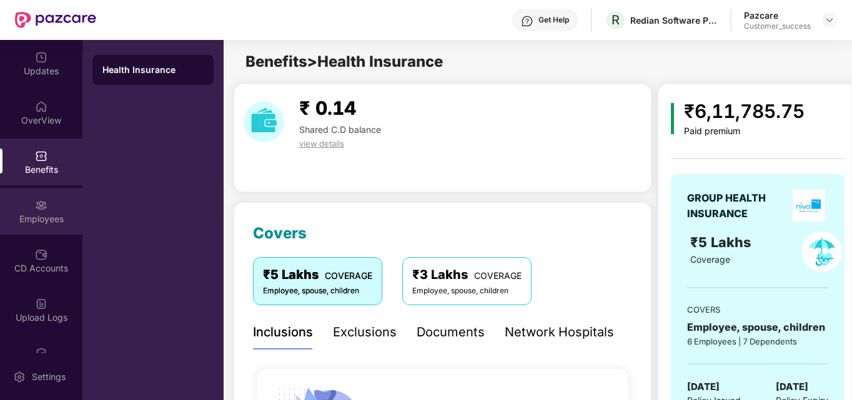
click at [36, 215] on div "Employees" at bounding box center [41, 219] width 82 height 12
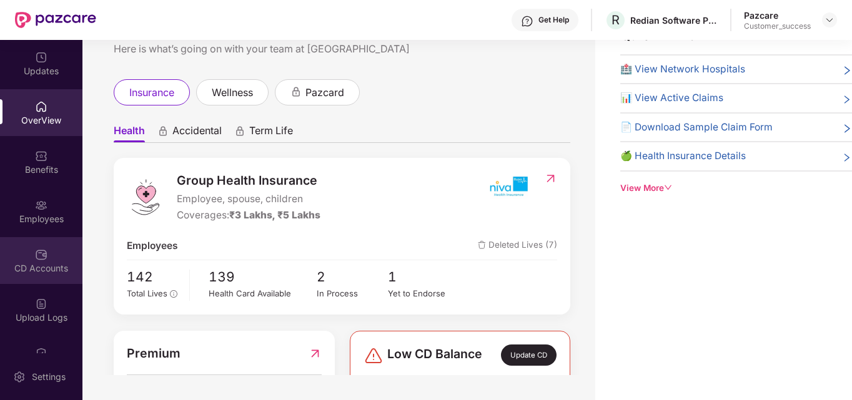
scroll to position [130, 0]
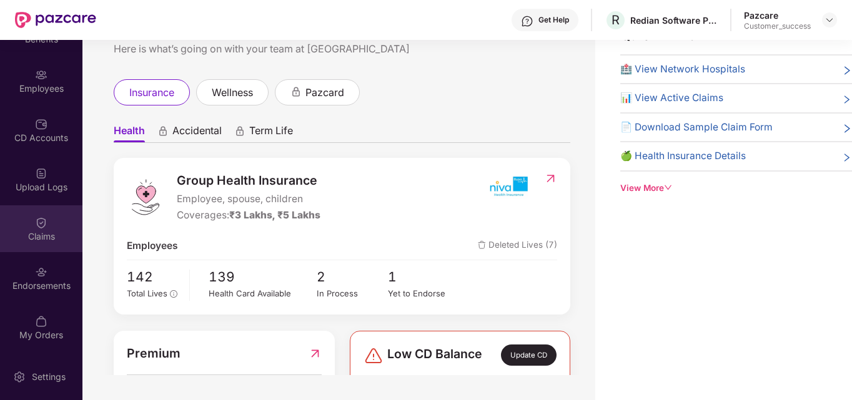
click at [46, 225] on div "Claims" at bounding box center [41, 228] width 82 height 47
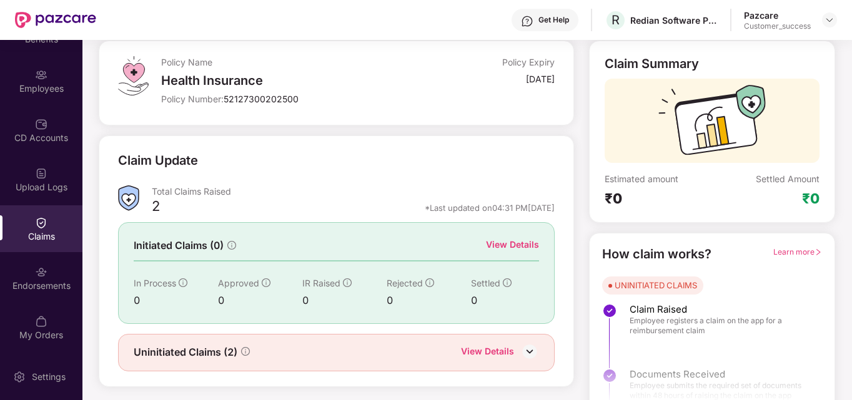
scroll to position [89, 0]
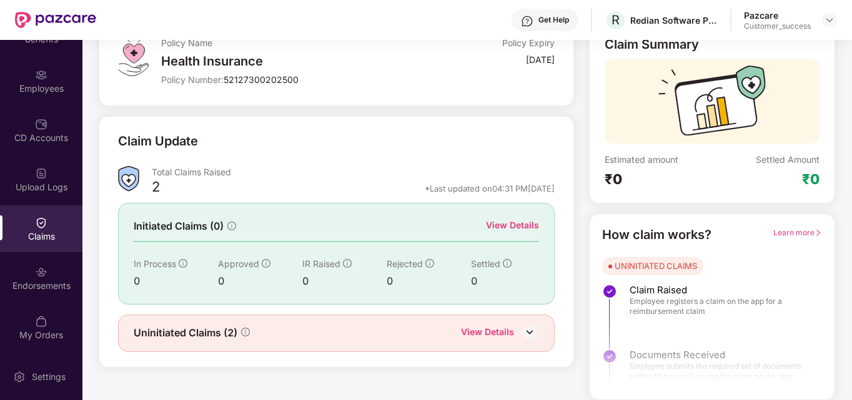
click at [511, 226] on div "View Details" at bounding box center [512, 226] width 53 height 14
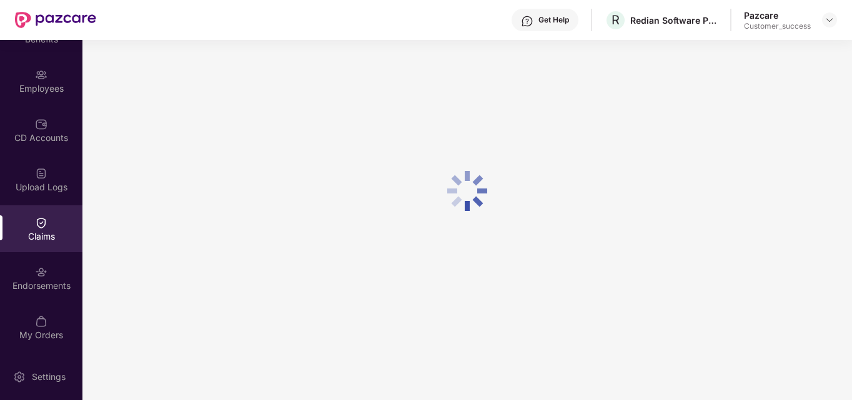
scroll to position [40, 0]
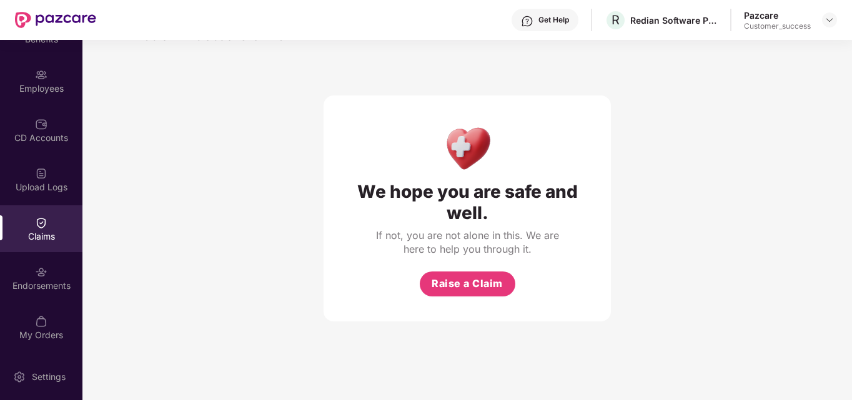
click at [41, 223] on img at bounding box center [41, 223] width 12 height 12
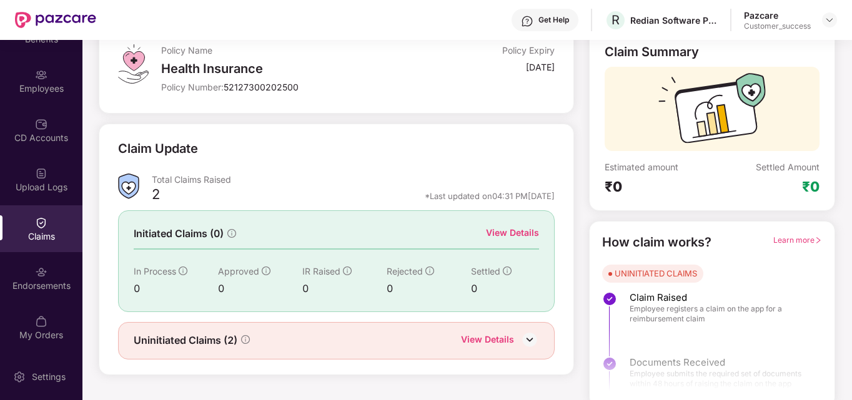
scroll to position [89, 0]
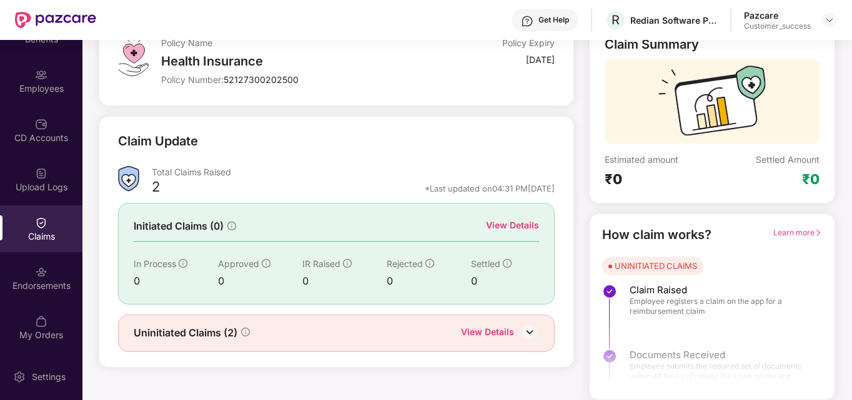
click at [495, 330] on div "View Details" at bounding box center [487, 333] width 53 height 16
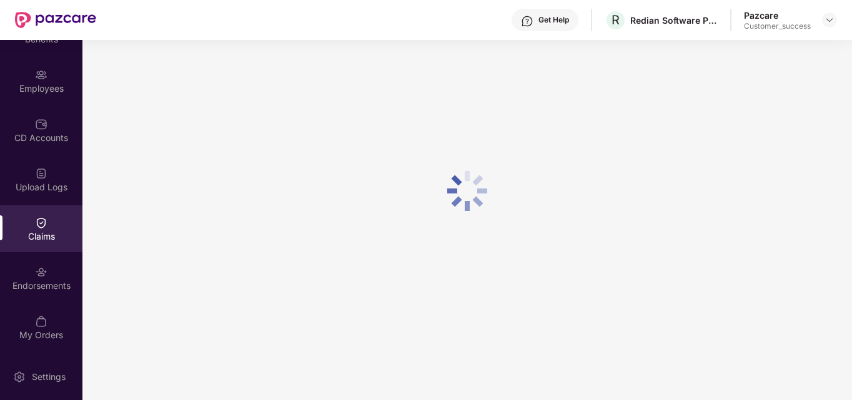
scroll to position [40, 0]
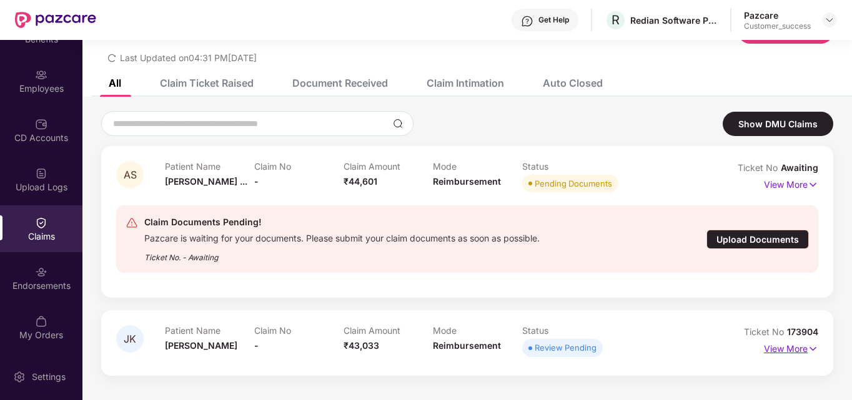
click at [803, 349] on p "View More" at bounding box center [791, 347] width 54 height 17
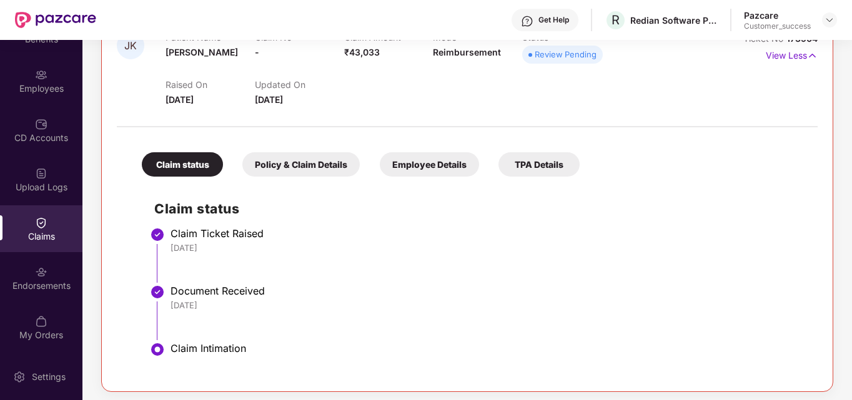
scroll to position [338, 0]
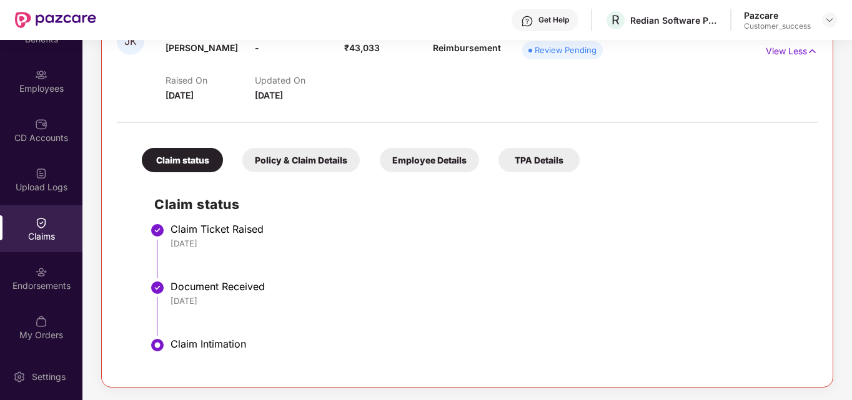
click at [327, 155] on div "Policy & Claim Details" at bounding box center [300, 160] width 117 height 24
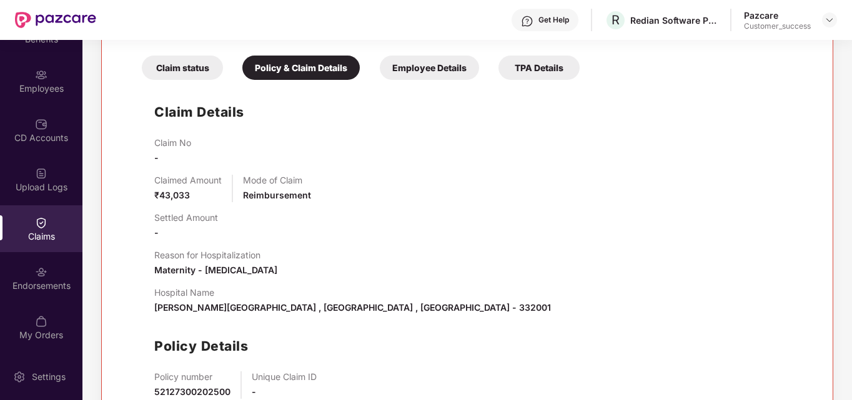
scroll to position [423, 0]
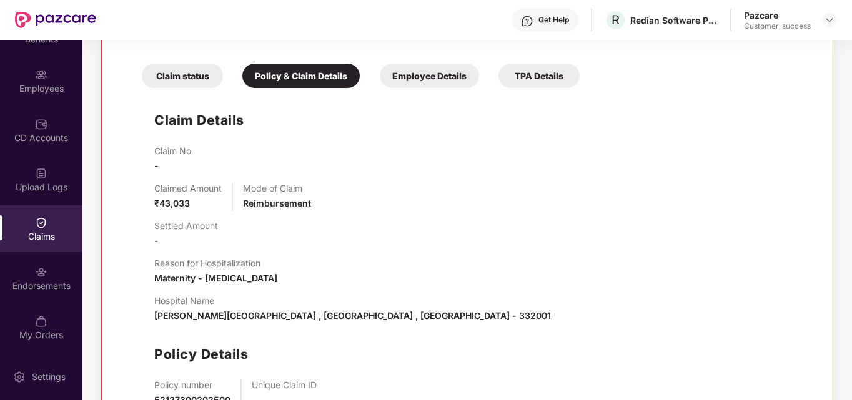
click at [418, 81] on div "Employee Details" at bounding box center [429, 76] width 99 height 24
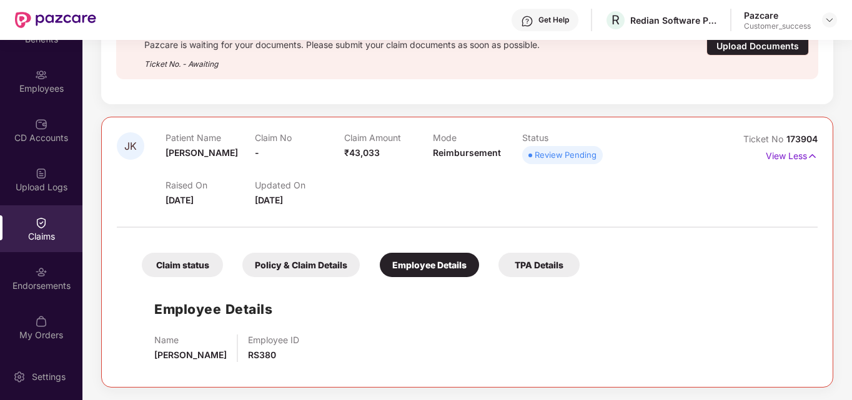
scroll to position [233, 0]
click at [529, 255] on div "TPA Details" at bounding box center [538, 265] width 81 height 24
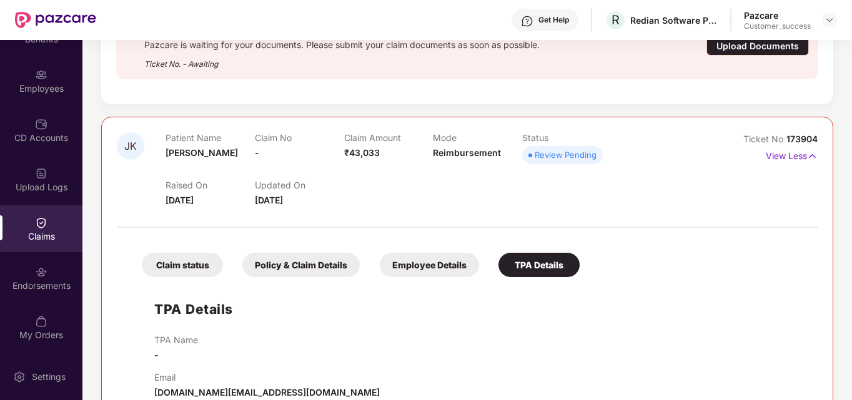
scroll to position [261, 0]
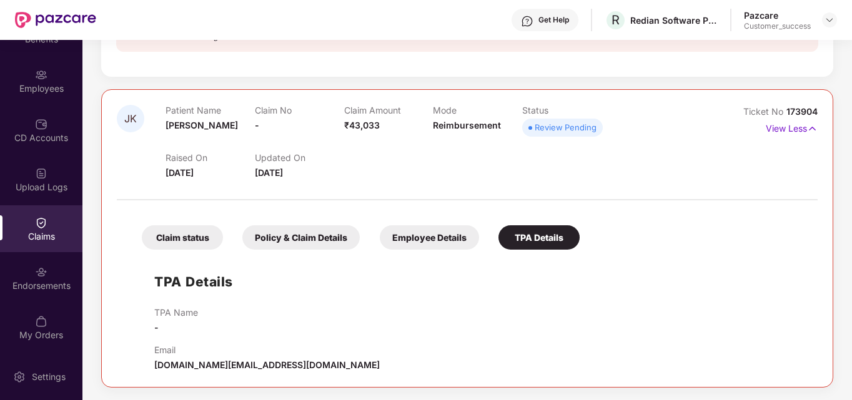
click at [202, 233] on div "Claim status" at bounding box center [182, 237] width 81 height 24
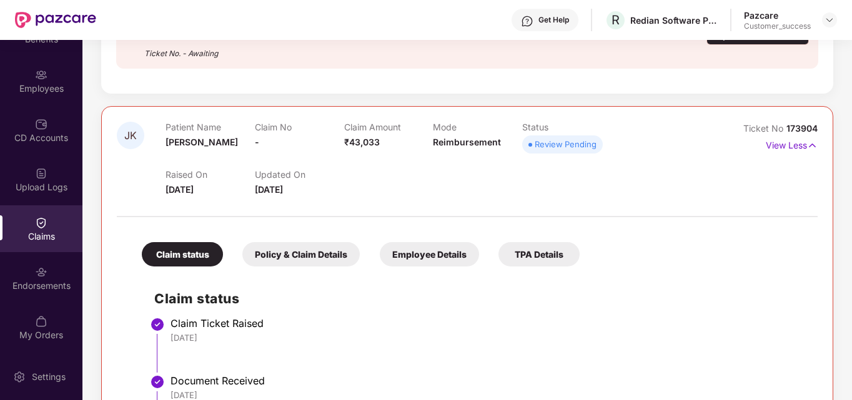
scroll to position [338, 0]
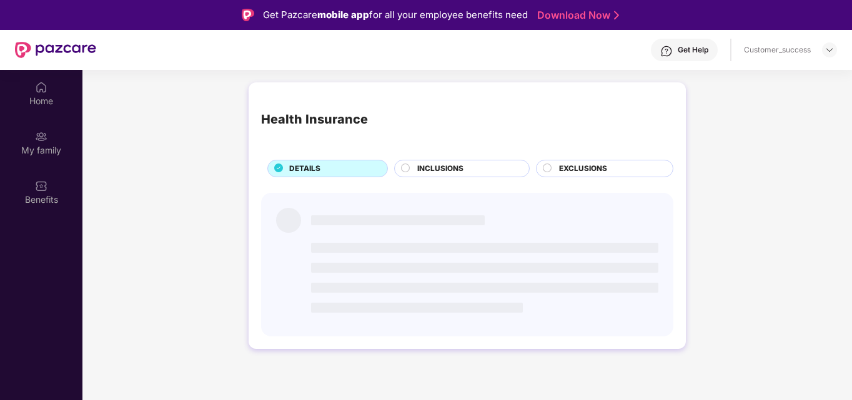
scroll to position [70, 0]
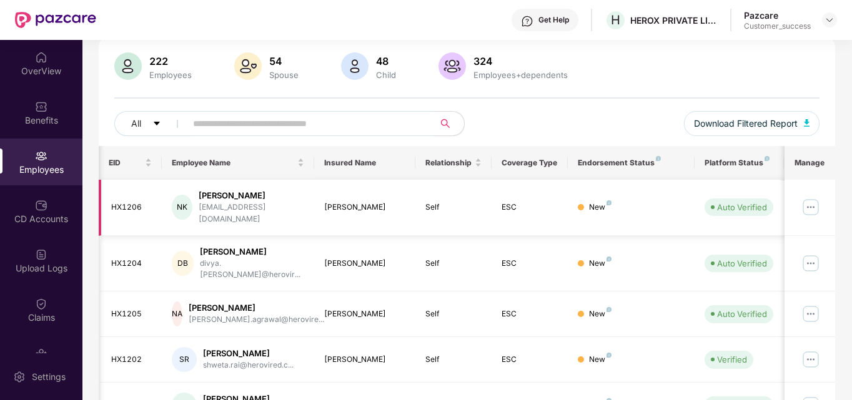
scroll to position [0, 74]
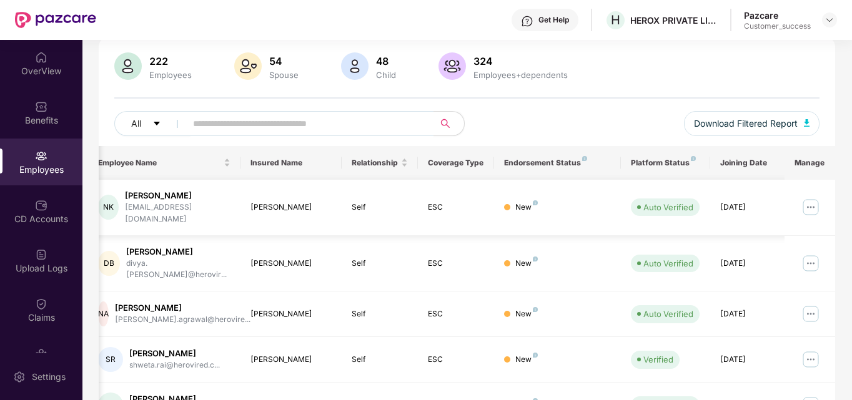
click at [812, 199] on img at bounding box center [810, 207] width 20 height 20
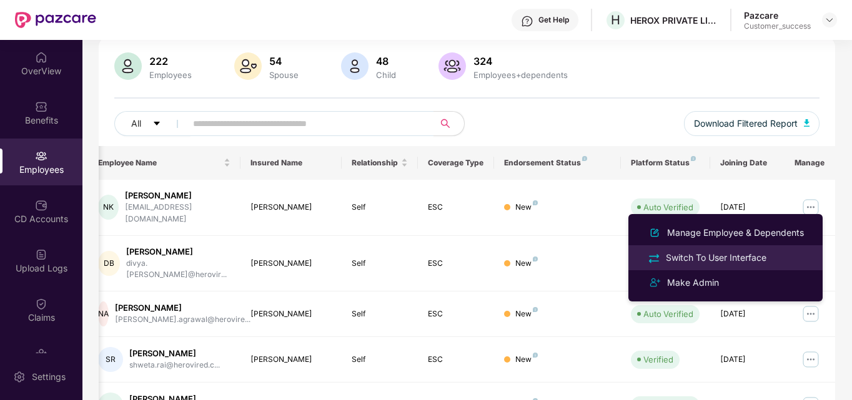
click at [740, 252] on div "Switch To User Interface" at bounding box center [716, 258] width 106 height 14
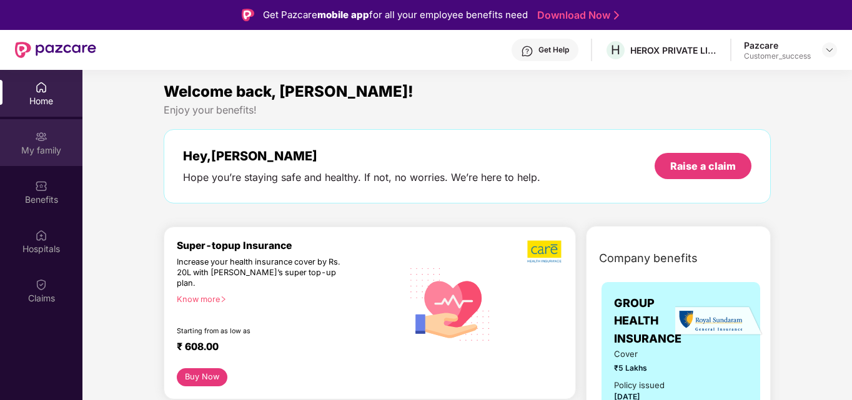
click at [49, 160] on div "My family" at bounding box center [41, 142] width 82 height 47
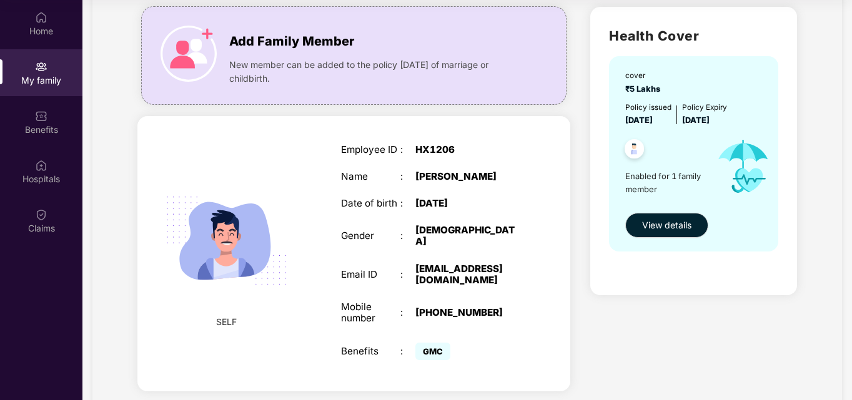
scroll to position [112, 0]
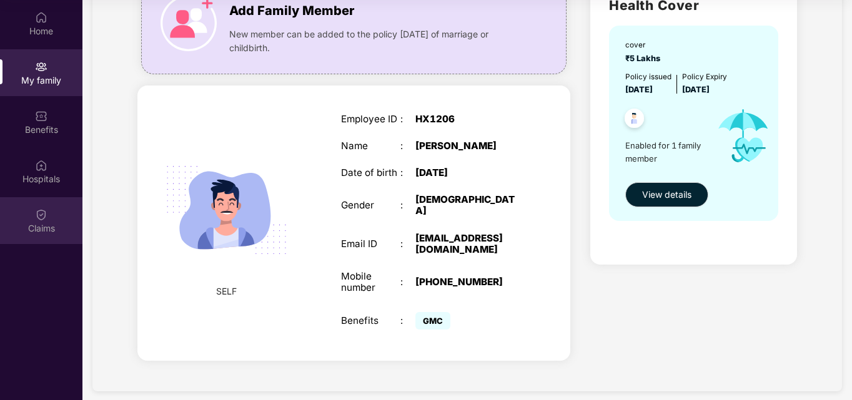
click at [49, 215] on div "Claims" at bounding box center [41, 220] width 82 height 47
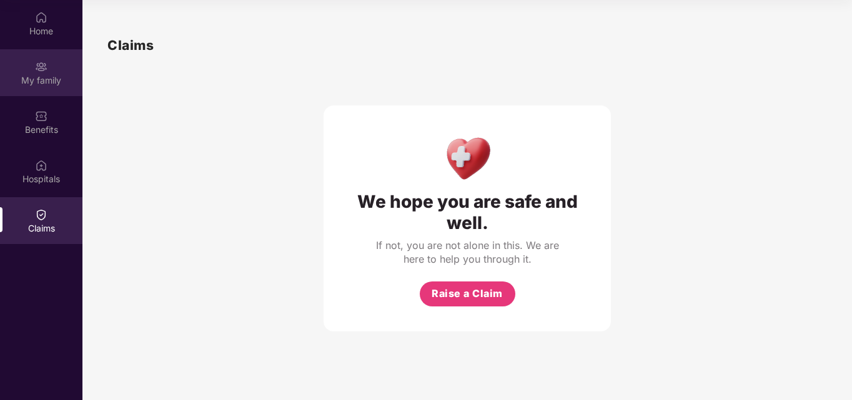
click at [47, 75] on div "My family" at bounding box center [41, 80] width 82 height 12
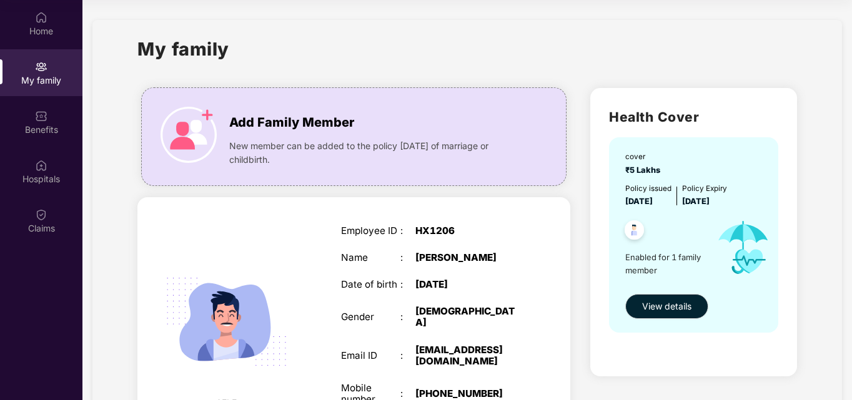
scroll to position [112, 0]
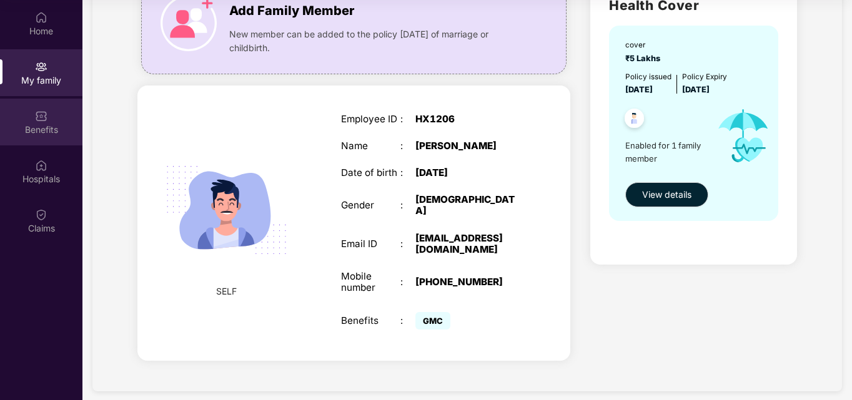
click at [59, 120] on div "Benefits" at bounding box center [41, 122] width 82 height 47
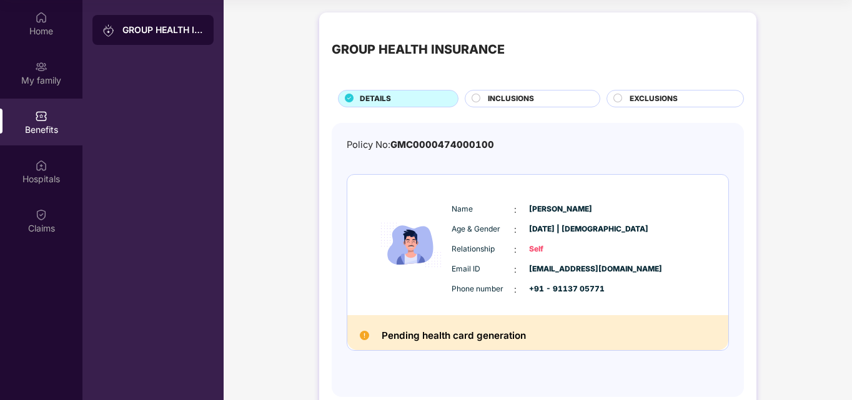
scroll to position [28, 0]
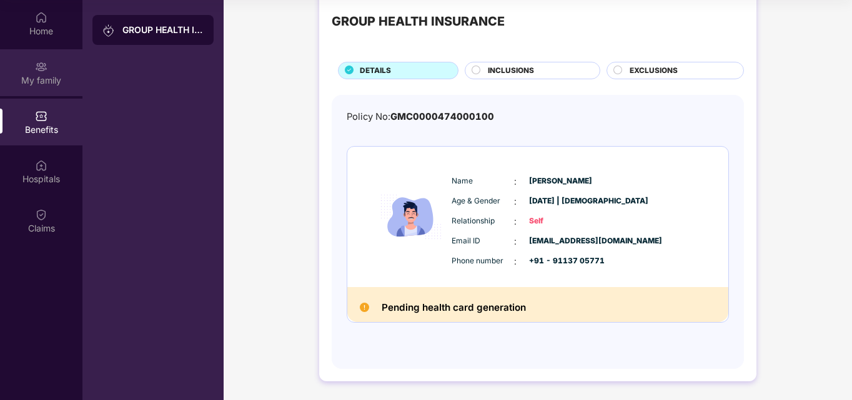
click at [51, 74] on div "My family" at bounding box center [41, 80] width 82 height 12
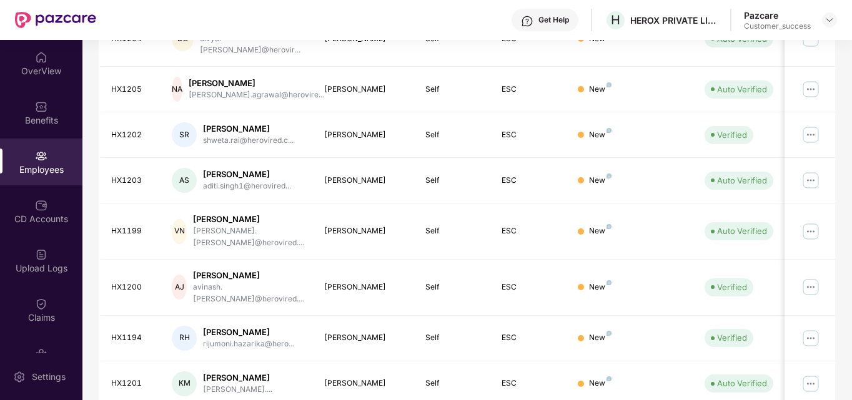
scroll to position [367, 0]
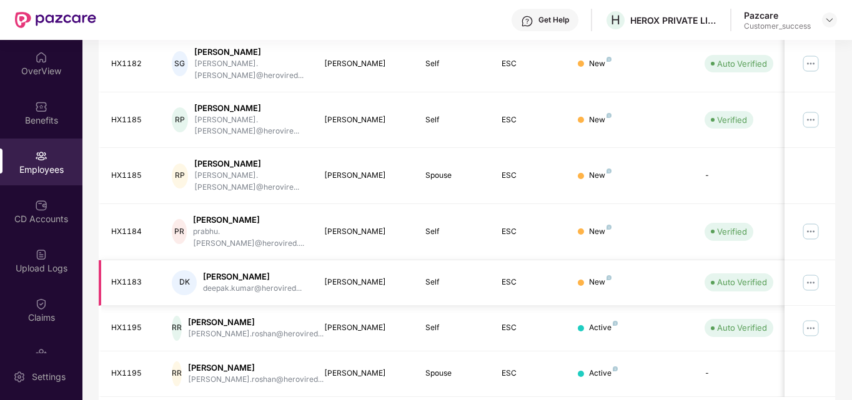
scroll to position [354, 0]
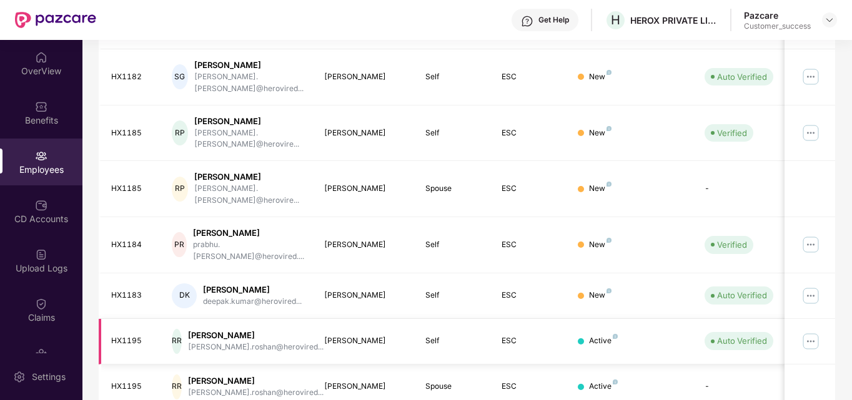
click at [812, 331] on img at bounding box center [810, 341] width 20 height 20
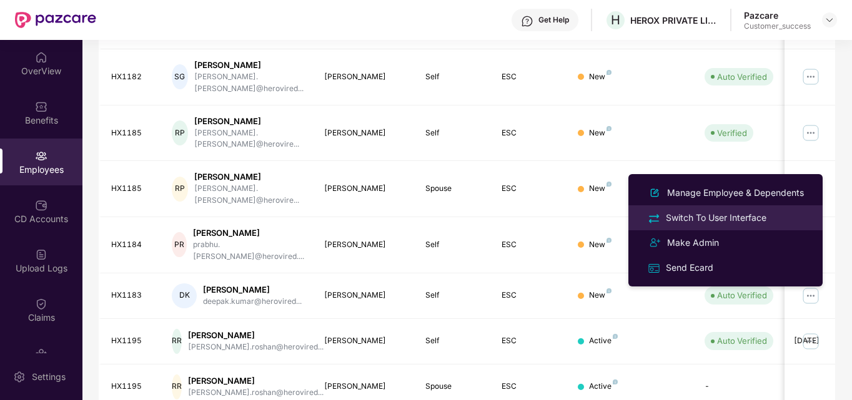
click at [721, 220] on div "Switch To User Interface" at bounding box center [716, 218] width 106 height 14
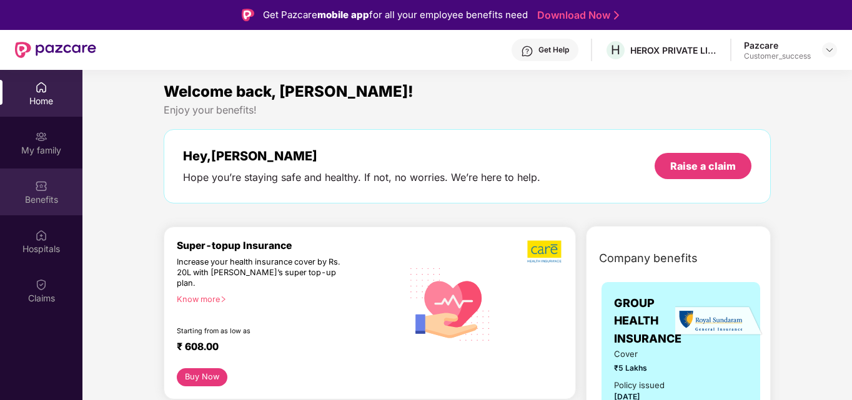
click at [48, 192] on div "Benefits" at bounding box center [41, 192] width 82 height 47
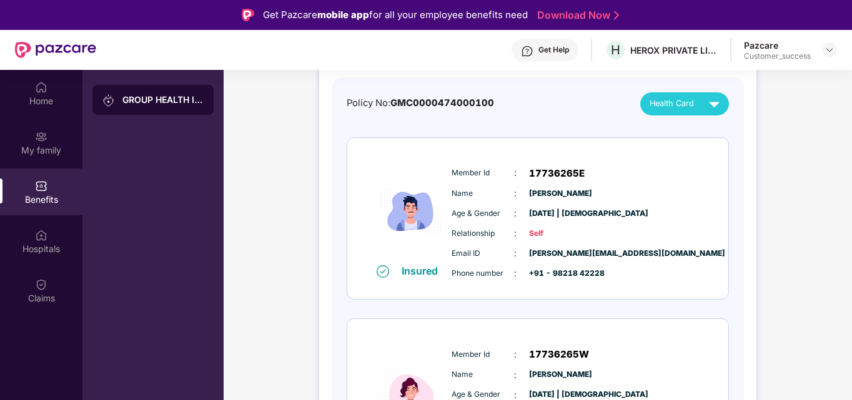
scroll to position [0, 0]
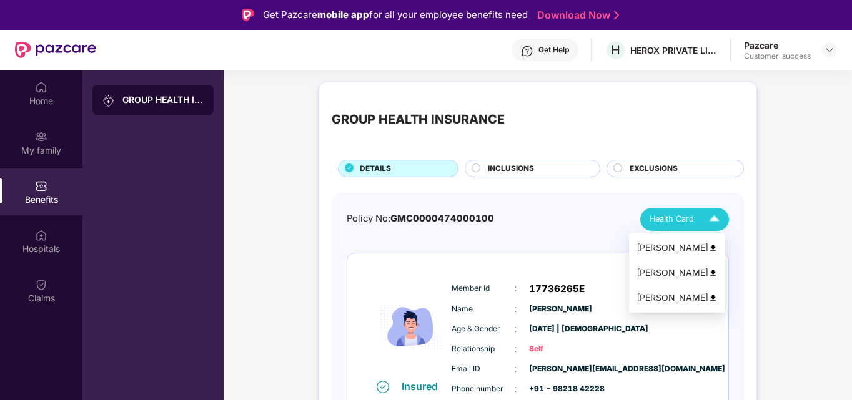
click at [712, 215] on img at bounding box center [714, 220] width 22 height 22
click at [717, 245] on img at bounding box center [712, 247] width 9 height 9
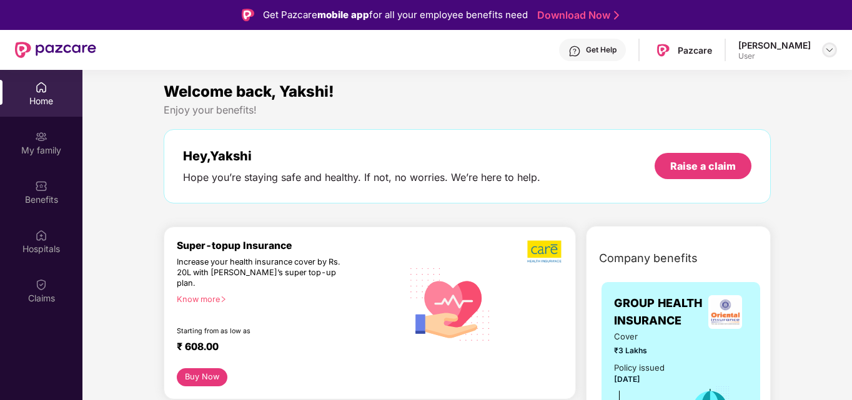
click at [827, 44] on div at bounding box center [829, 49] width 15 height 15
